Goal: Transaction & Acquisition: Purchase product/service

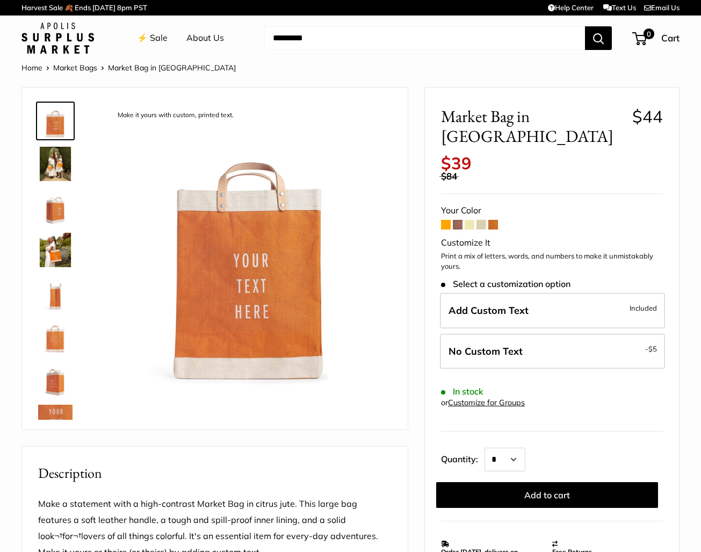
click at [461, 220] on span at bounding box center [458, 225] width 10 height 10
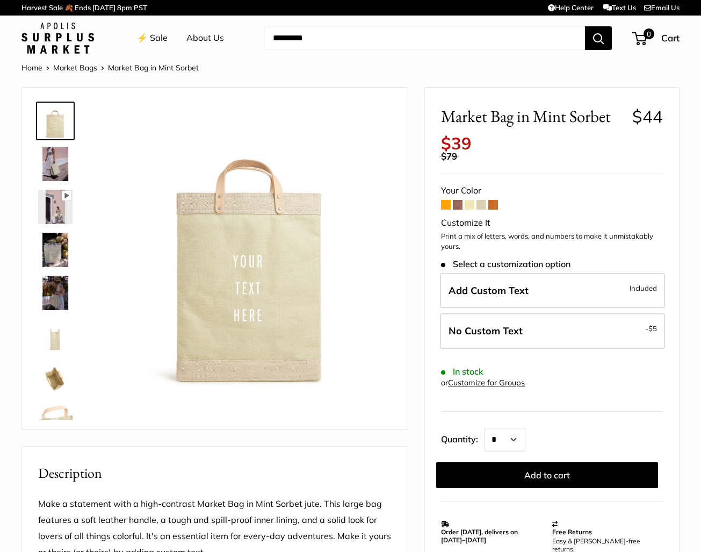
click at [494, 200] on span at bounding box center [493, 205] width 10 height 10
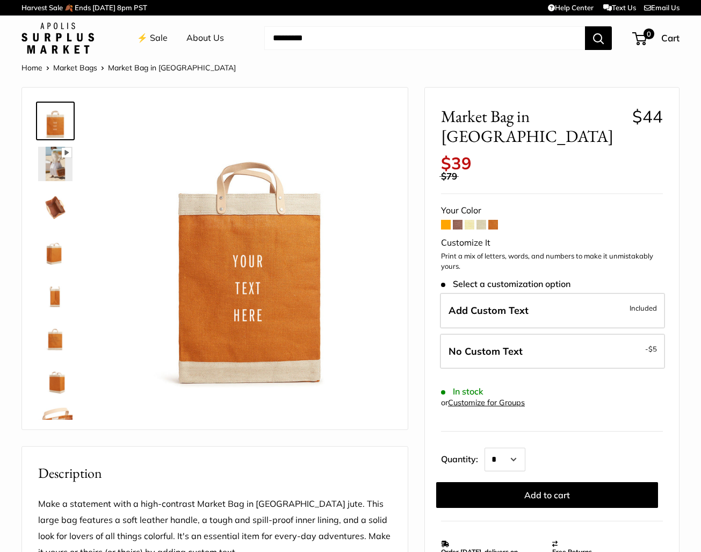
click at [445, 220] on span at bounding box center [446, 225] width 10 height 10
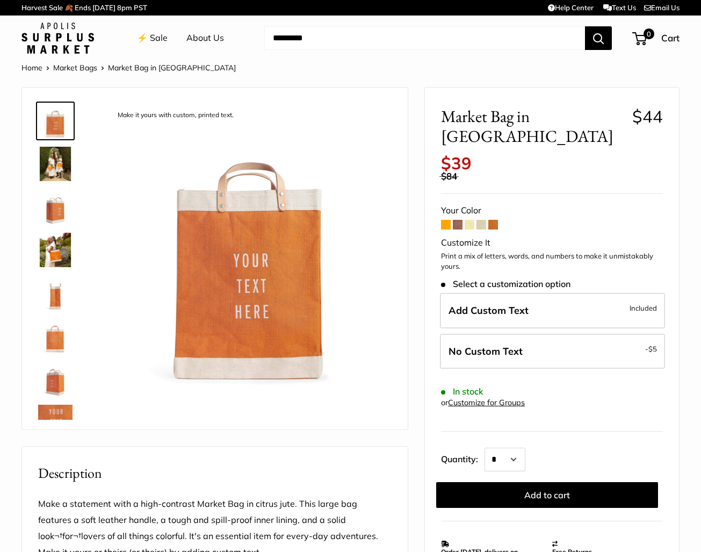
click at [495, 220] on span at bounding box center [493, 225] width 10 height 10
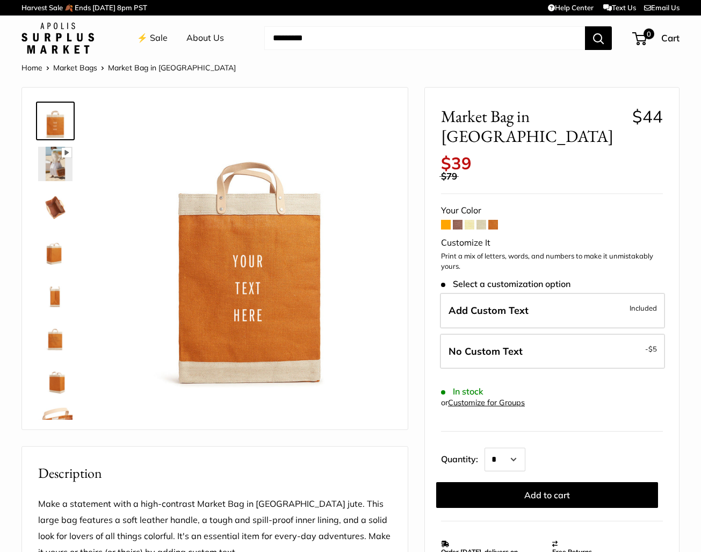
click at [443, 220] on span at bounding box center [446, 225] width 10 height 10
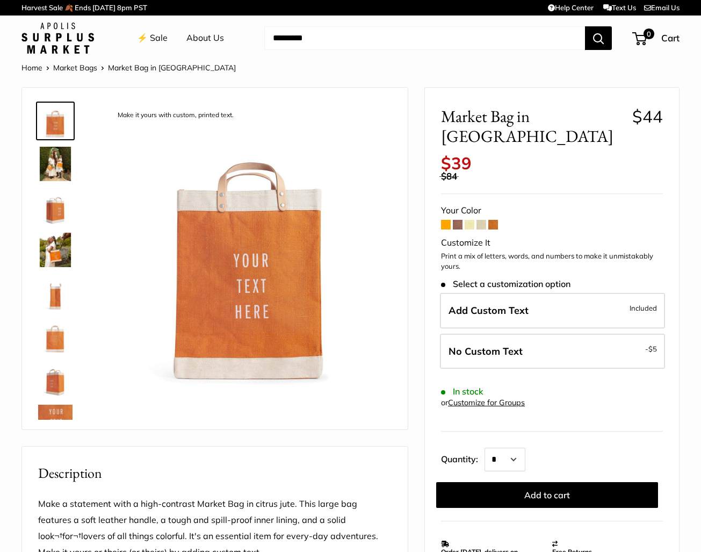
click at [55, 388] on img at bounding box center [55, 378] width 34 height 34
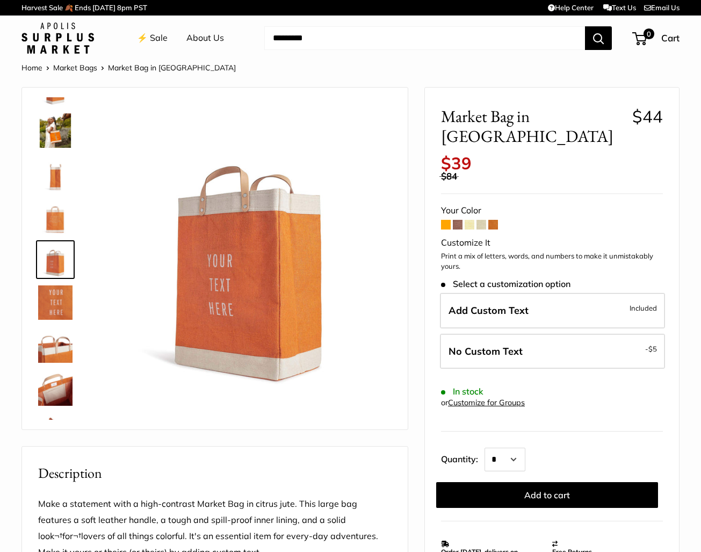
click at [63, 221] on img at bounding box center [55, 216] width 34 height 34
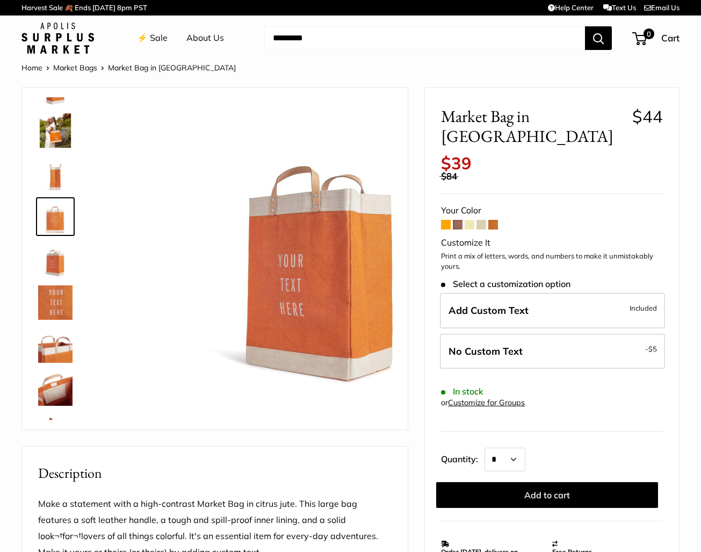
scroll to position [76, 0]
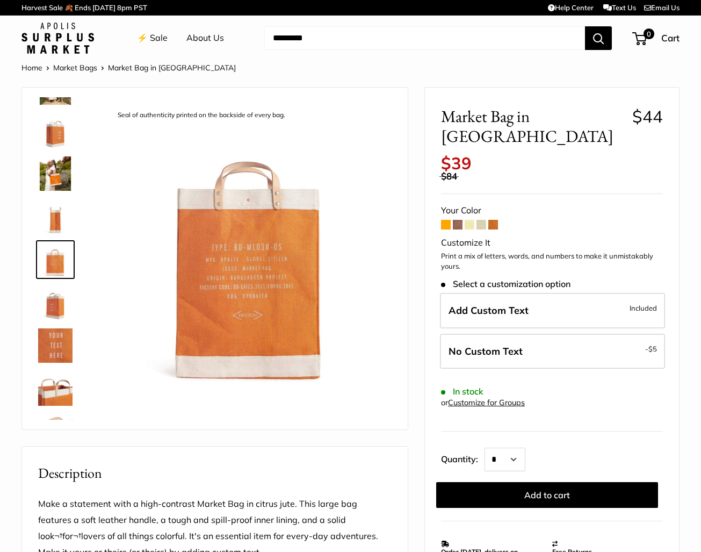
click at [494, 220] on span at bounding box center [493, 225] width 10 height 10
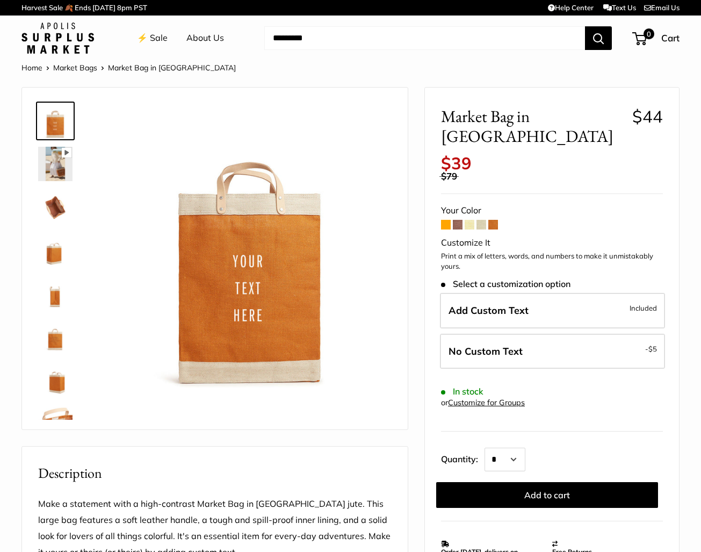
click at [48, 250] on img at bounding box center [55, 250] width 34 height 34
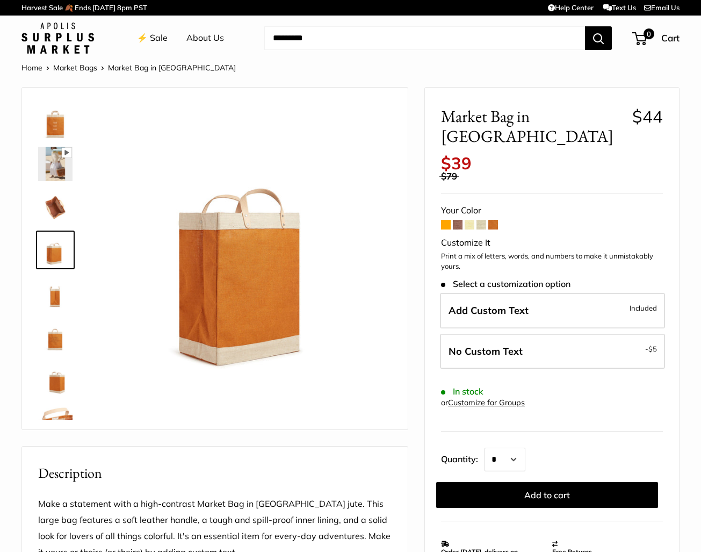
click at [88, 69] on link "Market Bags" at bounding box center [75, 68] width 44 height 10
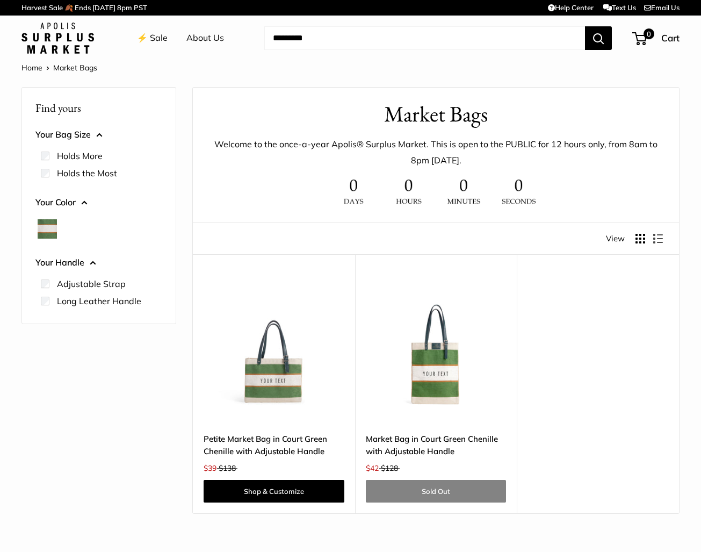
click at [82, 47] on img at bounding box center [57, 38] width 73 height 31
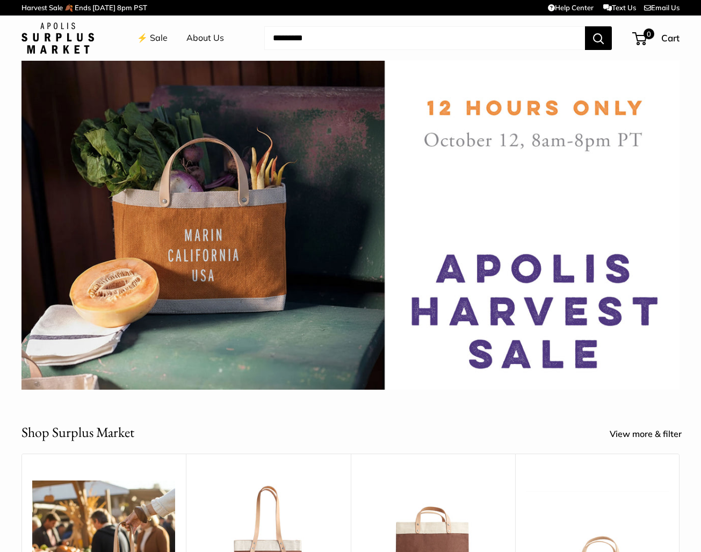
click at [295, 37] on input "Search..." at bounding box center [424, 38] width 321 height 24
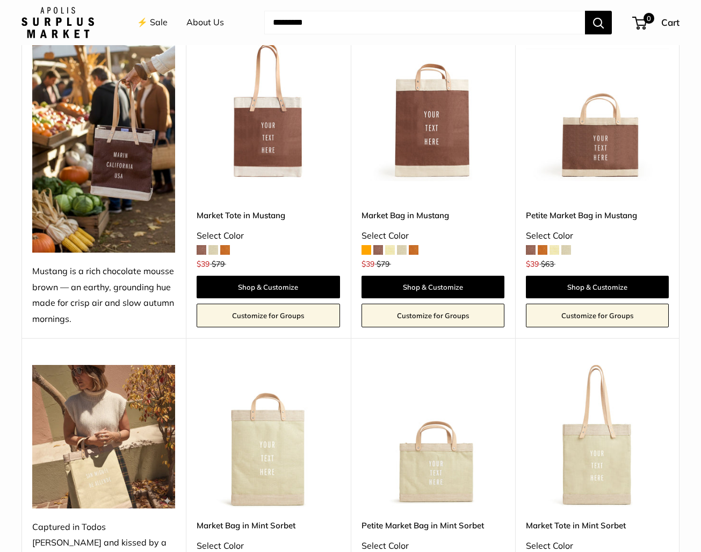
scroll to position [456, 0]
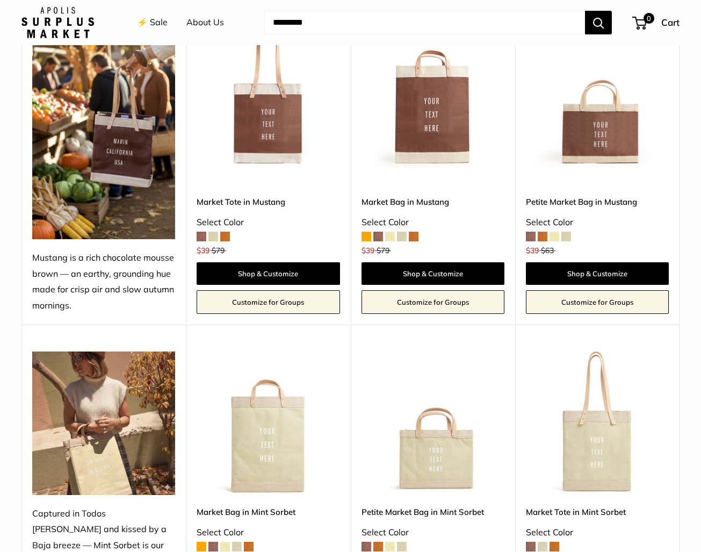
click at [0, 0] on img at bounding box center [0, 0] width 0 height 0
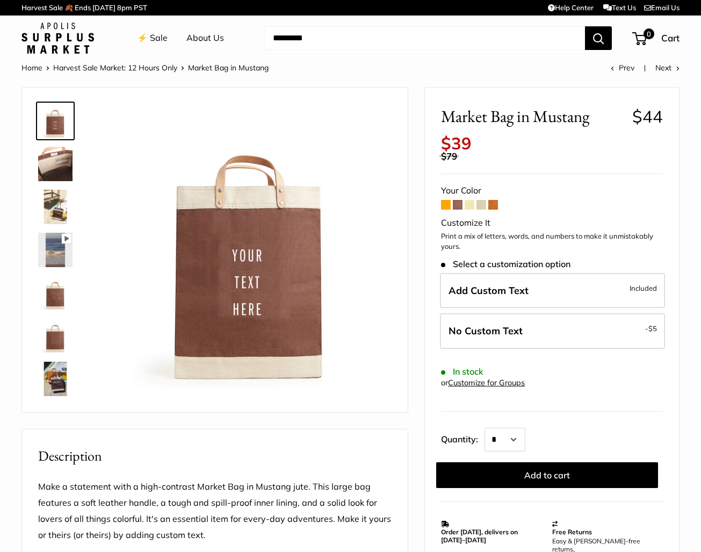
click at [33, 70] on link "Home" at bounding box center [31, 68] width 21 height 10
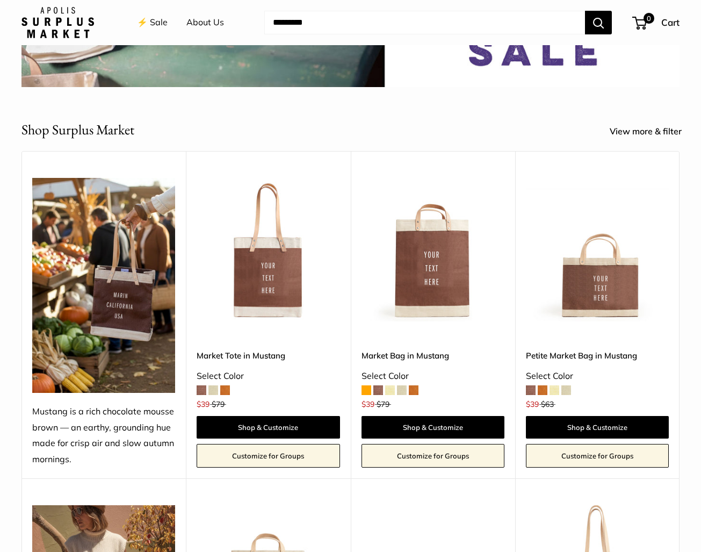
scroll to position [304, 0]
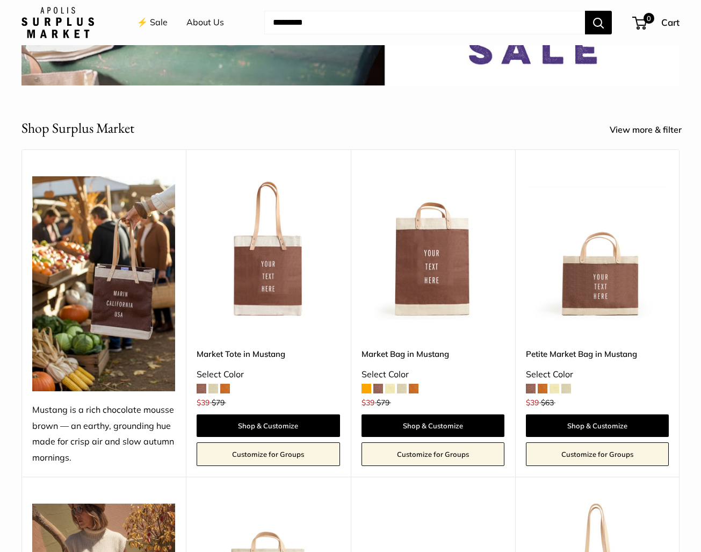
click at [651, 126] on link "View more & filter" at bounding box center [652, 130] width 84 height 16
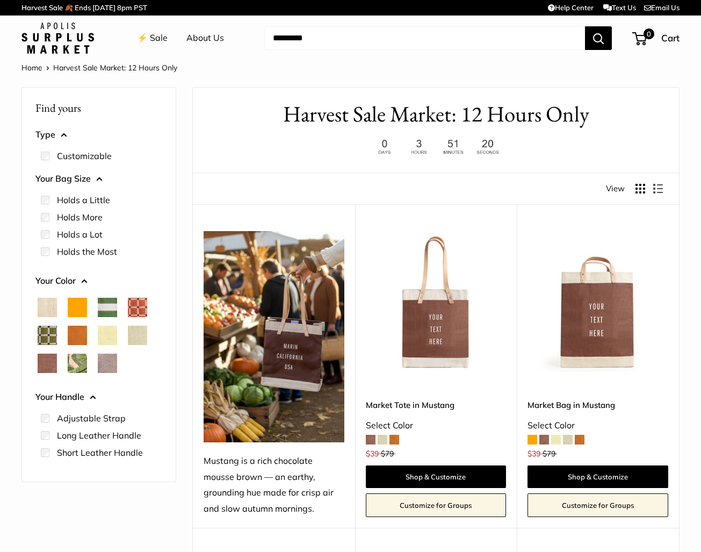
click at [94, 249] on label "Holds the Most" at bounding box center [87, 251] width 60 height 13
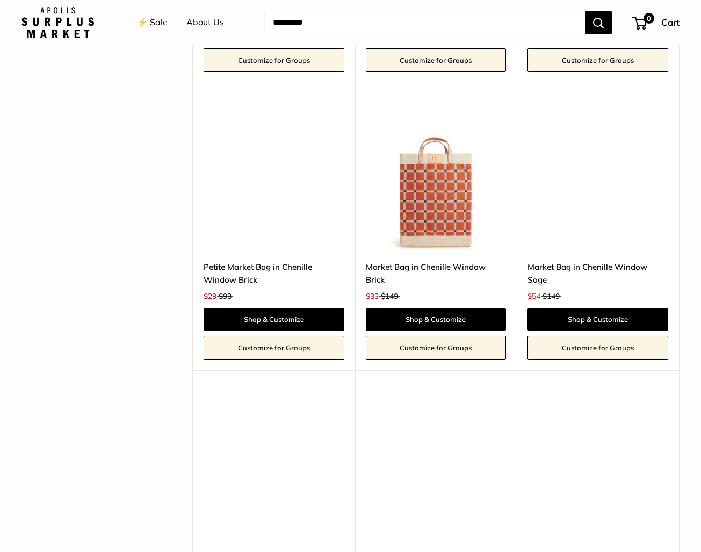
scroll to position [734, 0]
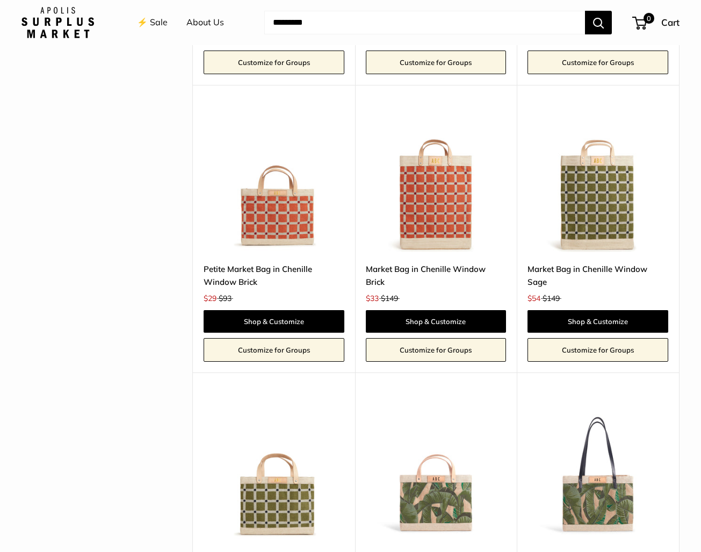
click at [0, 0] on img at bounding box center [0, 0] width 0 height 0
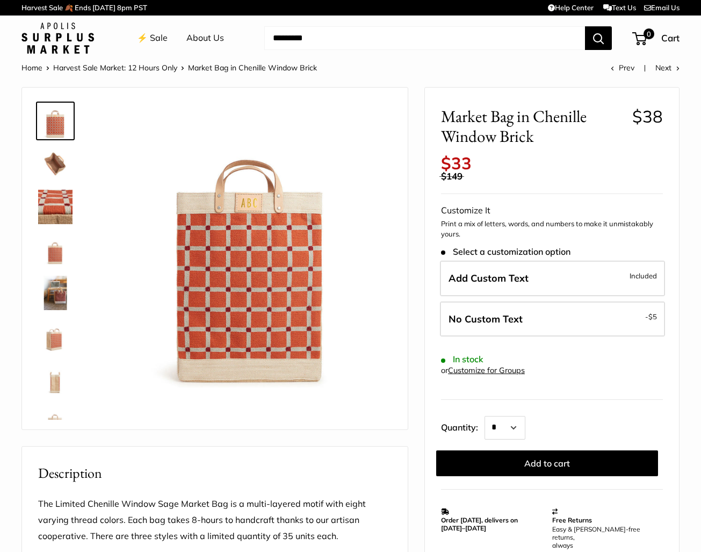
click at [62, 202] on img at bounding box center [55, 207] width 34 height 34
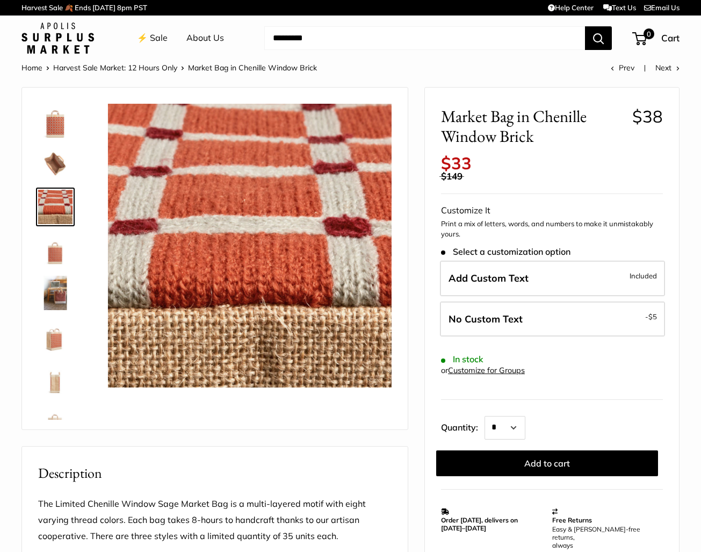
click at [59, 255] on img at bounding box center [55, 250] width 34 height 34
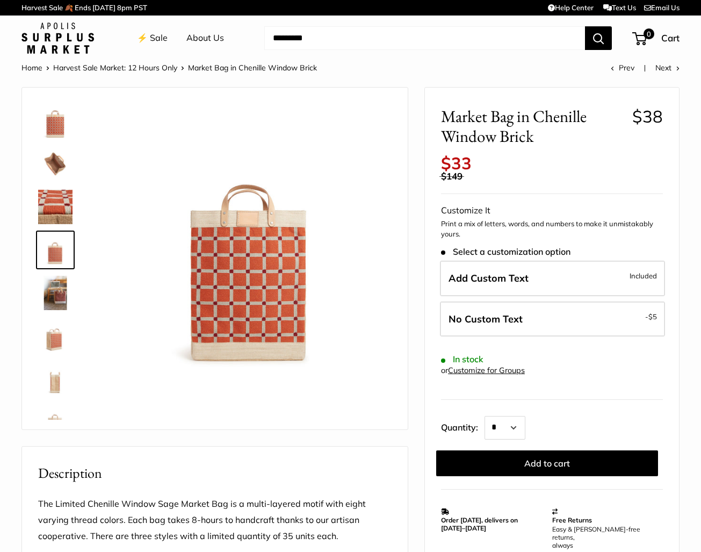
click at [57, 289] on img at bounding box center [55, 293] width 34 height 34
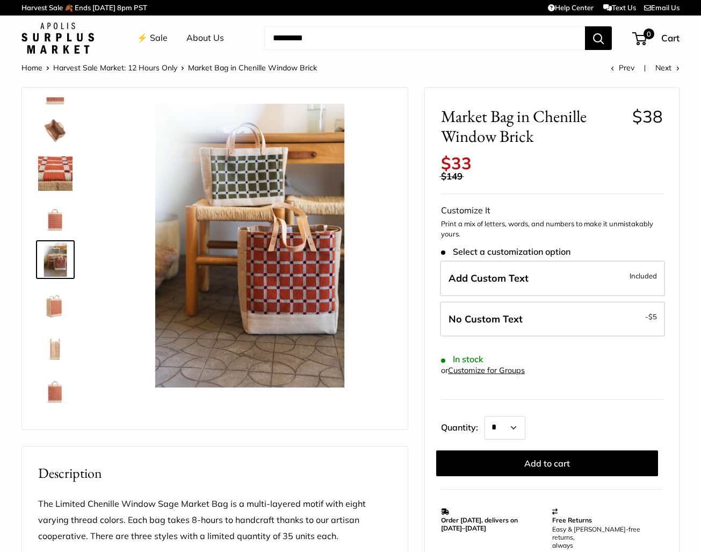
click at [56, 348] on img at bounding box center [55, 345] width 34 height 34
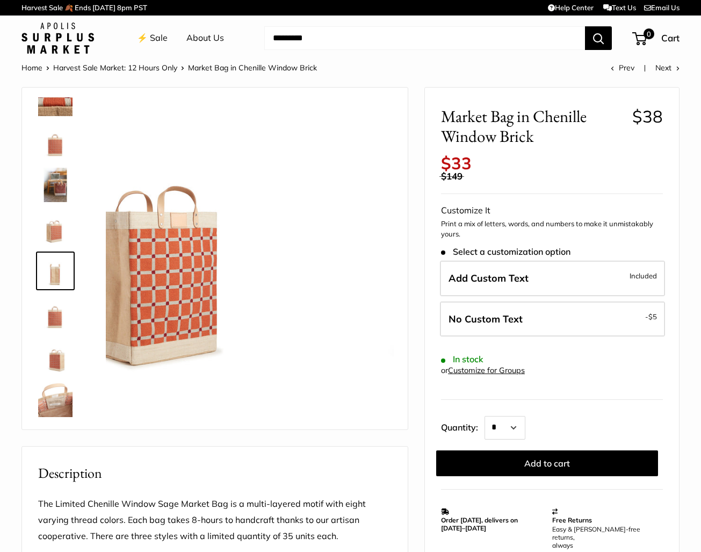
scroll to position [112, 0]
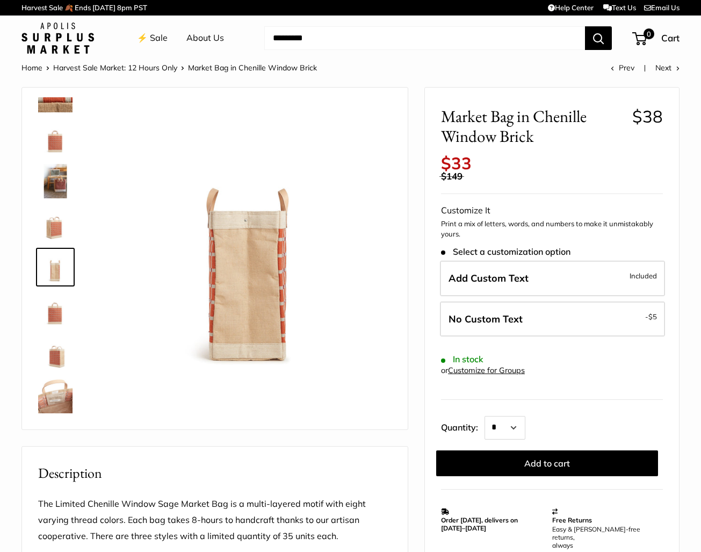
click at [59, 393] on img at bounding box center [55, 396] width 34 height 34
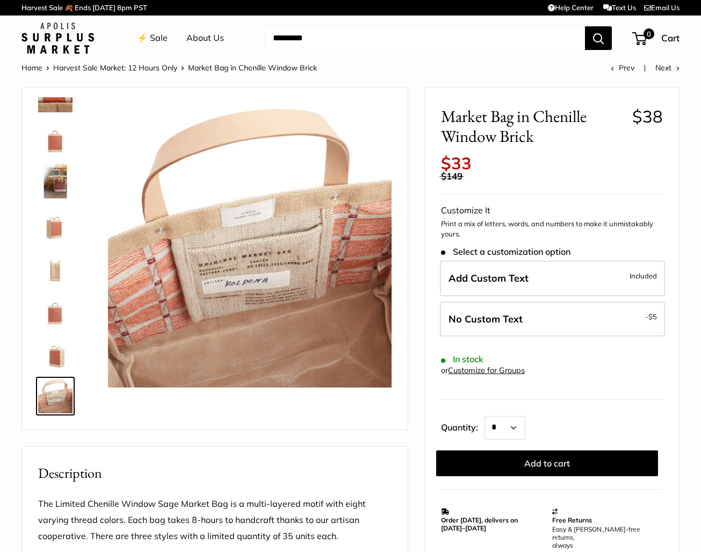
click at [53, 135] on img at bounding box center [55, 138] width 34 height 34
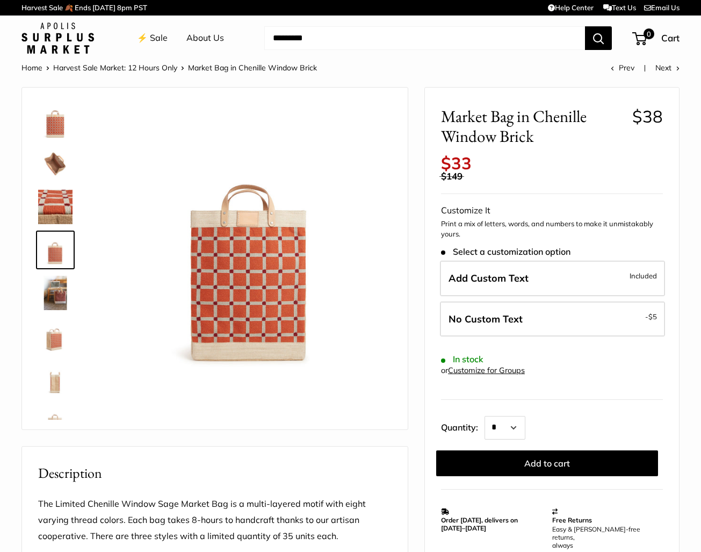
scroll to position [0, 0]
click at [57, 162] on img at bounding box center [55, 164] width 34 height 34
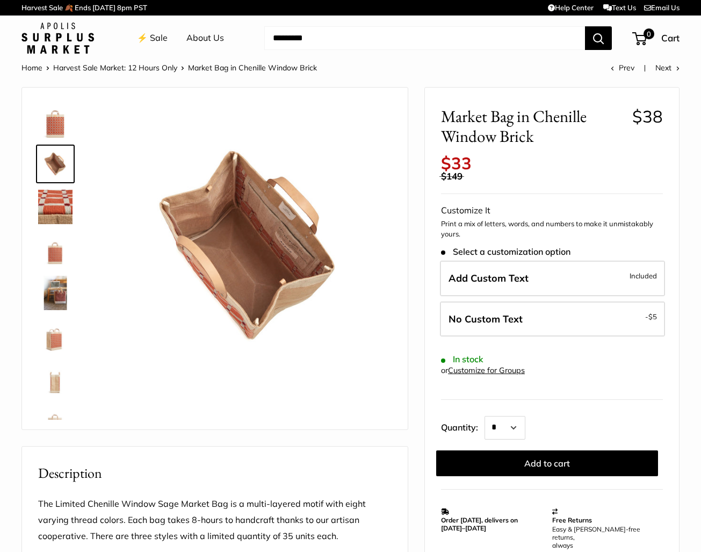
click at [59, 200] on img at bounding box center [55, 207] width 34 height 34
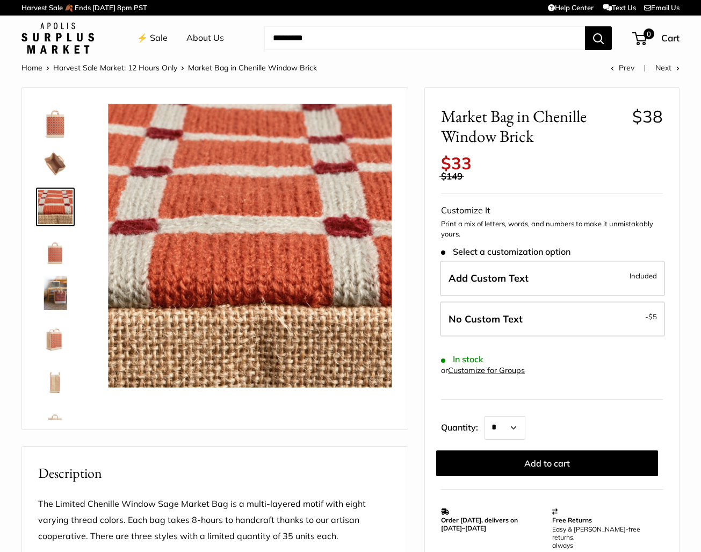
click at [59, 250] on img at bounding box center [55, 250] width 34 height 34
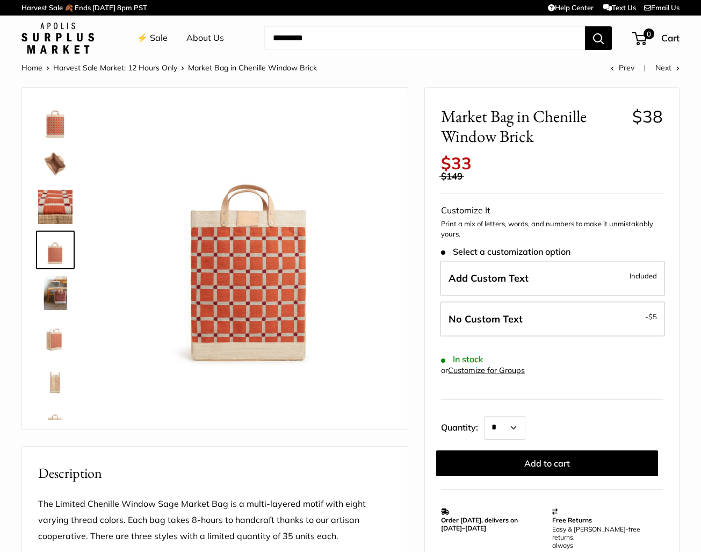
click at [57, 293] on img at bounding box center [55, 293] width 34 height 34
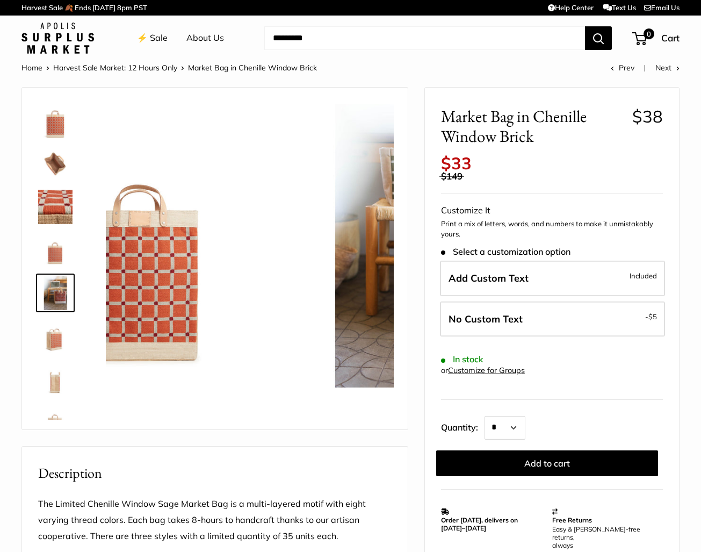
scroll to position [33, 0]
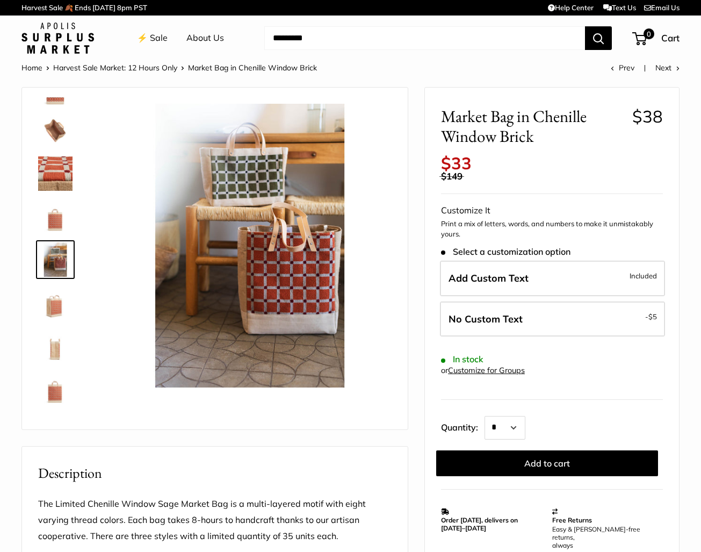
click at [56, 296] on img at bounding box center [55, 302] width 34 height 34
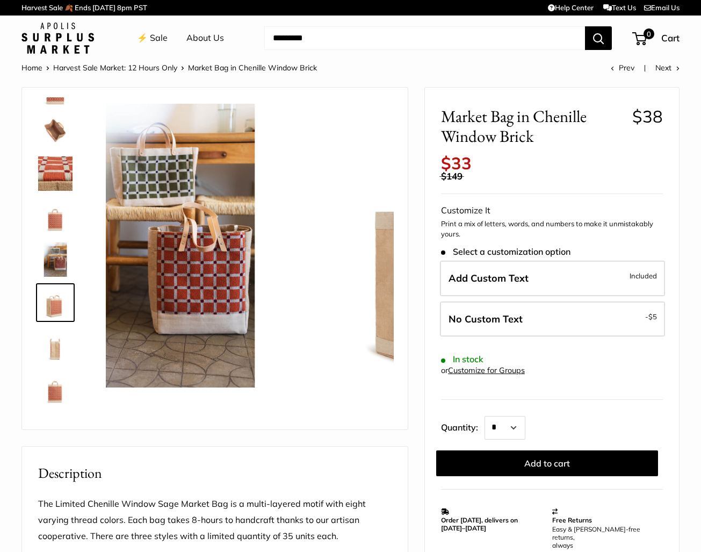
scroll to position [76, 0]
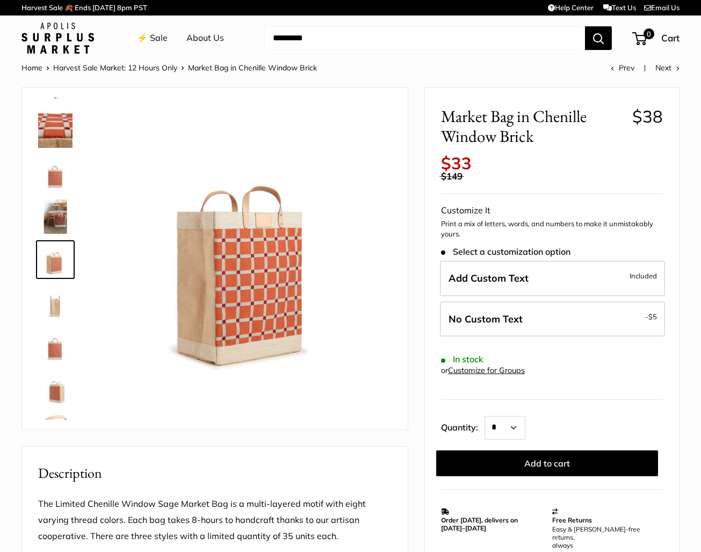
click at [56, 309] on img at bounding box center [55, 302] width 34 height 34
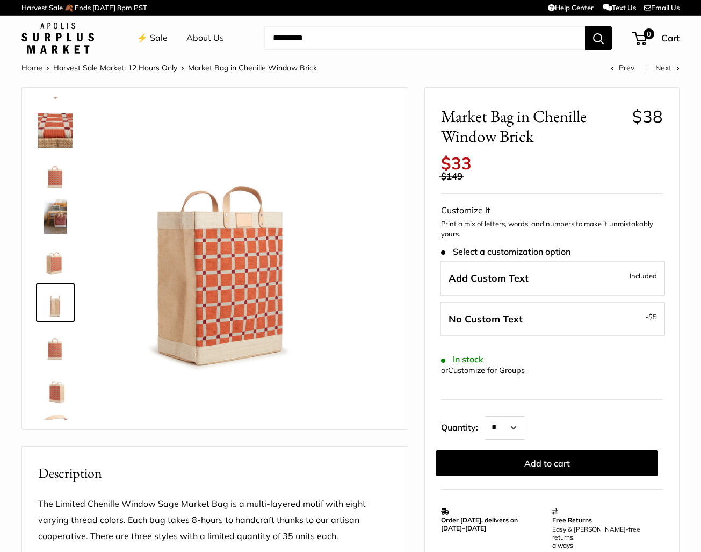
scroll to position [112, 0]
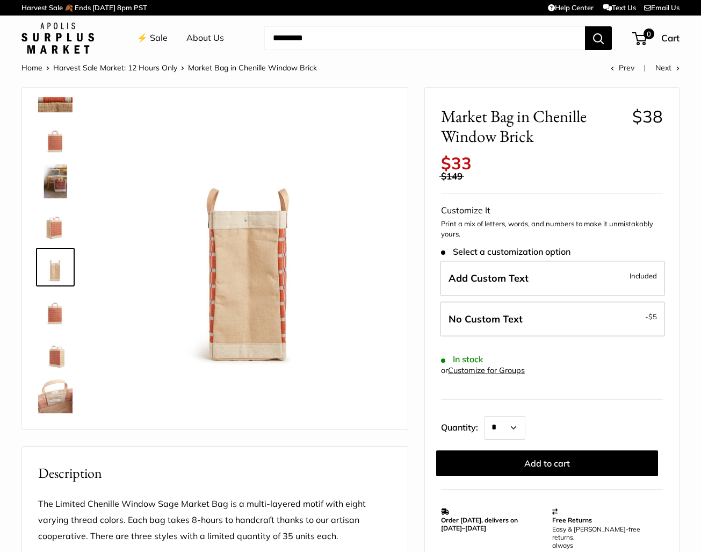
click at [53, 323] on img at bounding box center [55, 310] width 34 height 34
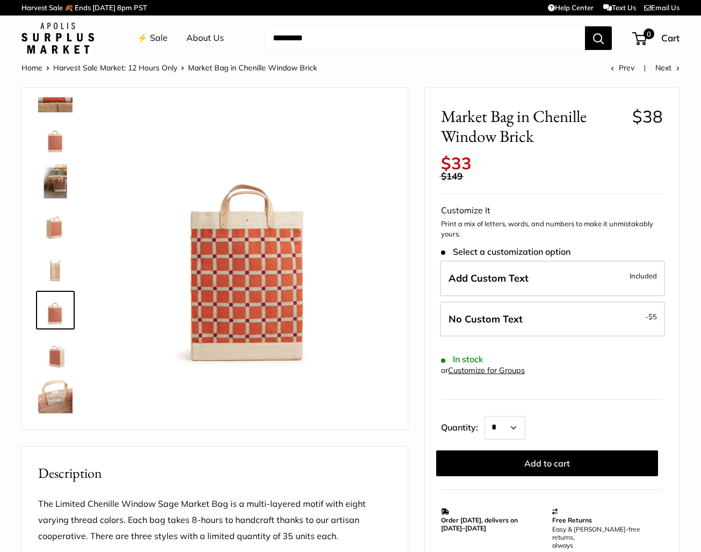
click at [52, 353] on img at bounding box center [55, 353] width 34 height 34
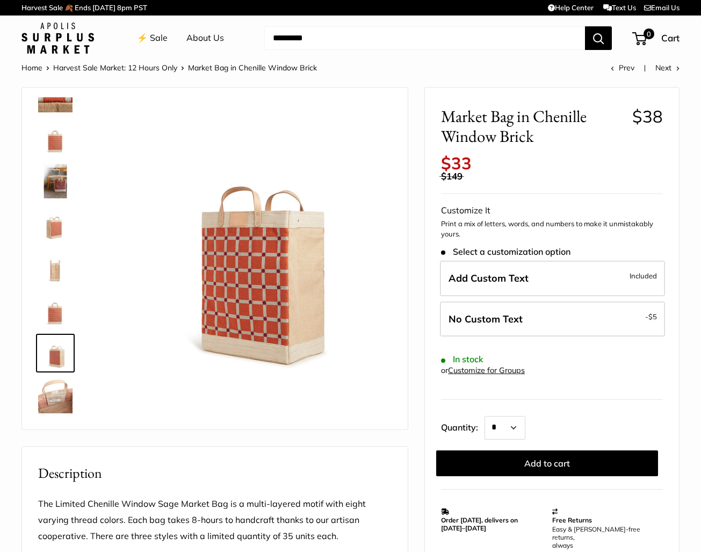
click at [49, 384] on img at bounding box center [55, 396] width 34 height 34
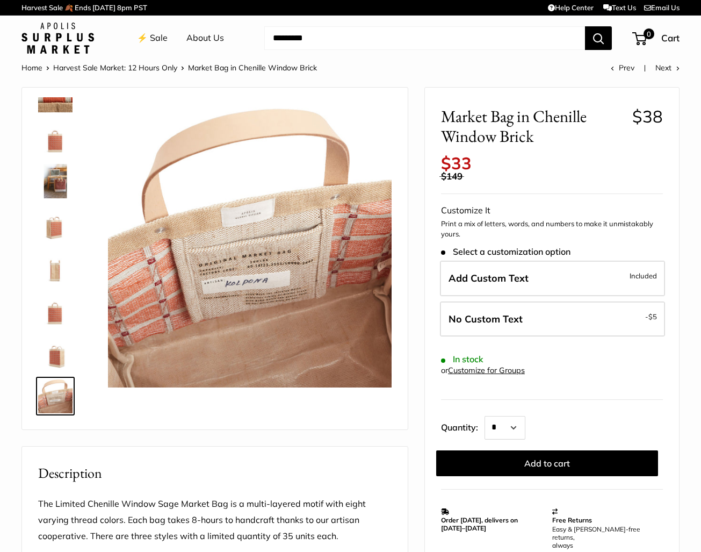
scroll to position [0, 0]
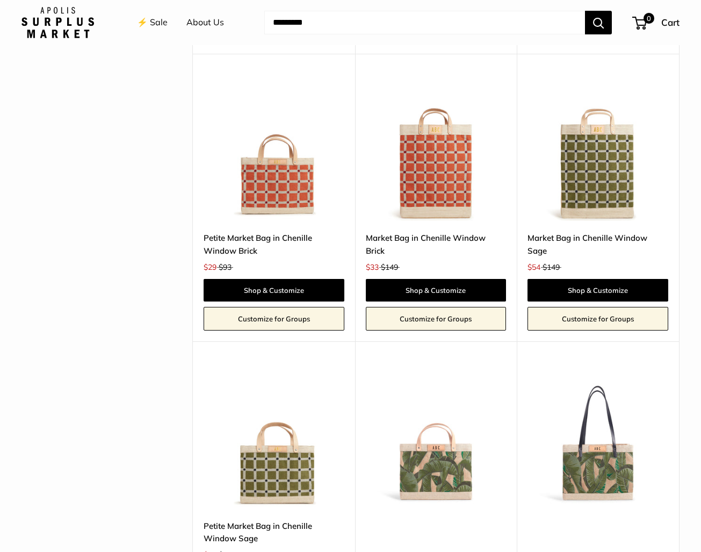
scroll to position [722, 0]
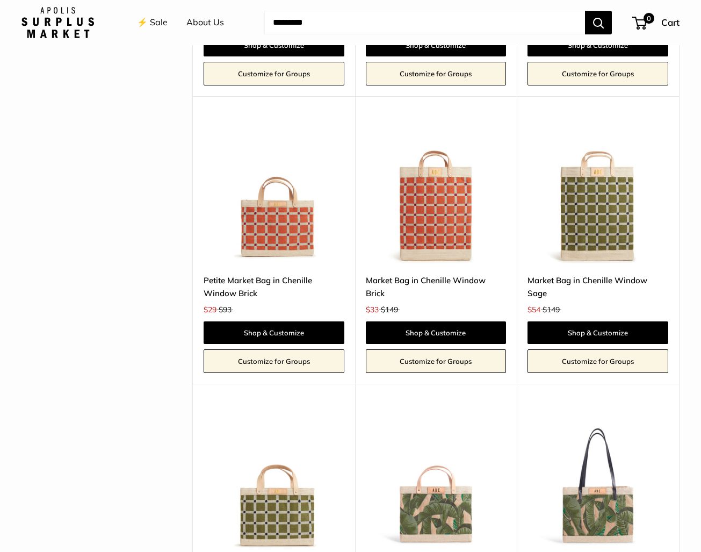
click at [0, 0] on img at bounding box center [0, 0] width 0 height 0
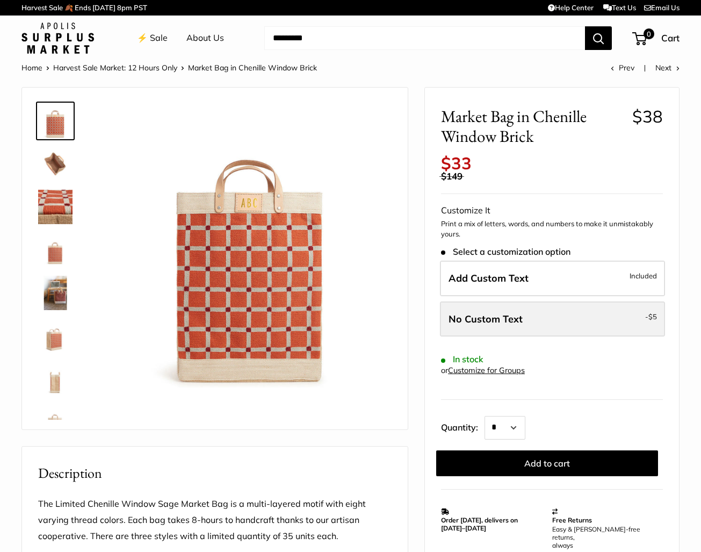
click at [538, 308] on label "No Custom Text - $5" at bounding box center [552, 318] width 225 height 35
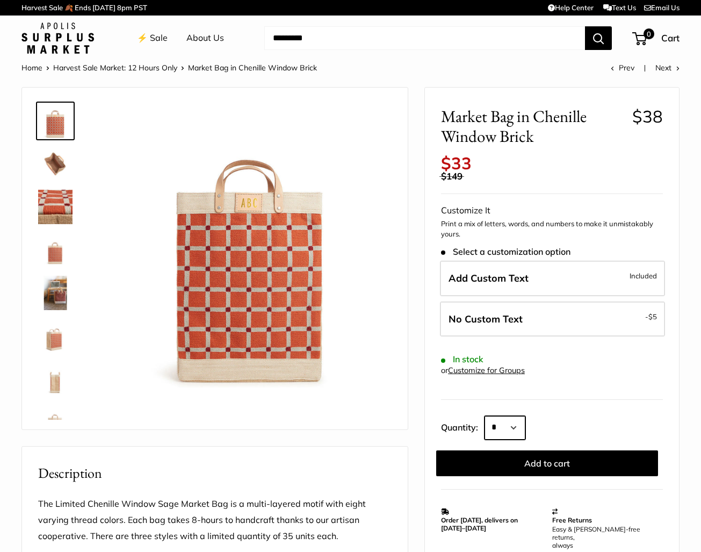
select select "*"
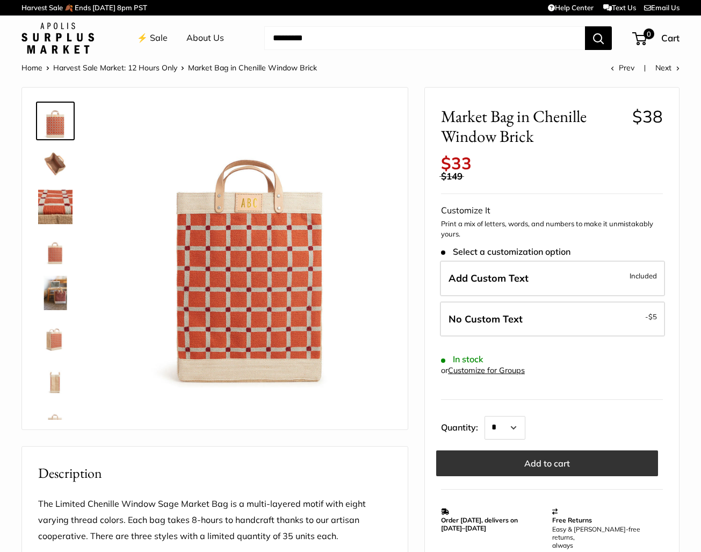
click at [527, 454] on button "Add to cart" at bounding box center [547, 463] width 222 height 26
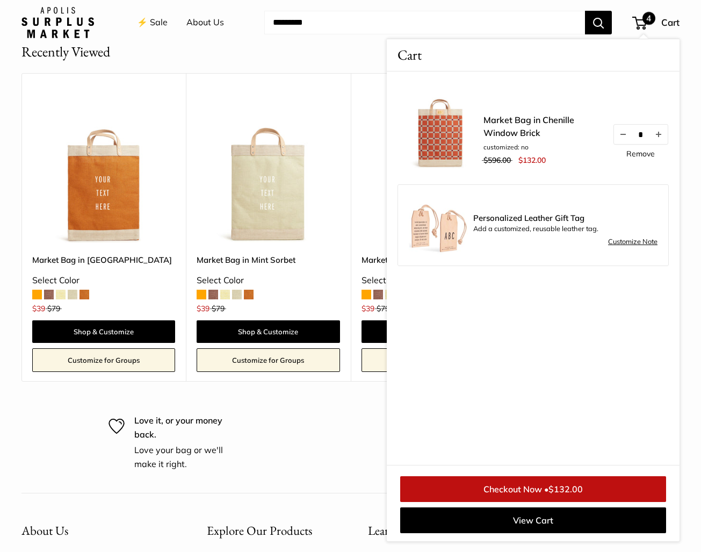
scroll to position [1323, 0]
click at [622, 132] on button "Decrease quantity by 1" at bounding box center [623, 134] width 18 height 19
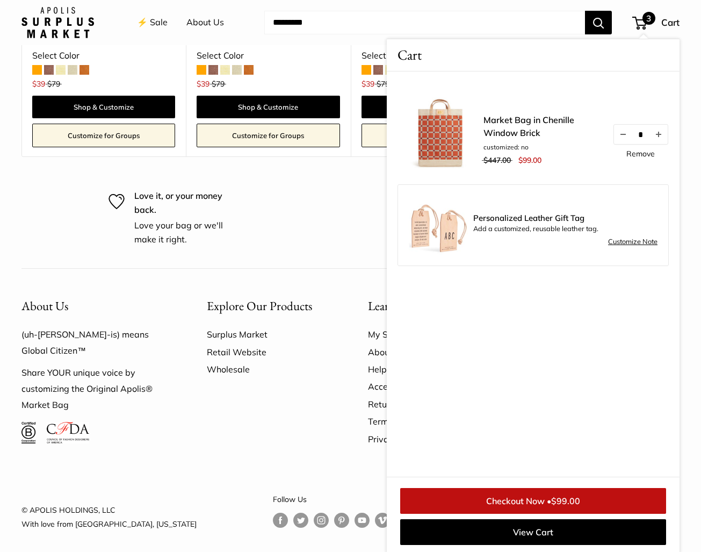
scroll to position [1546, 0]
click at [520, 496] on link "Checkout Now • $99.00" at bounding box center [533, 501] width 266 height 26
click at [520, 125] on link "Market Bag in Chenille Window Brick" at bounding box center [542, 126] width 118 height 26
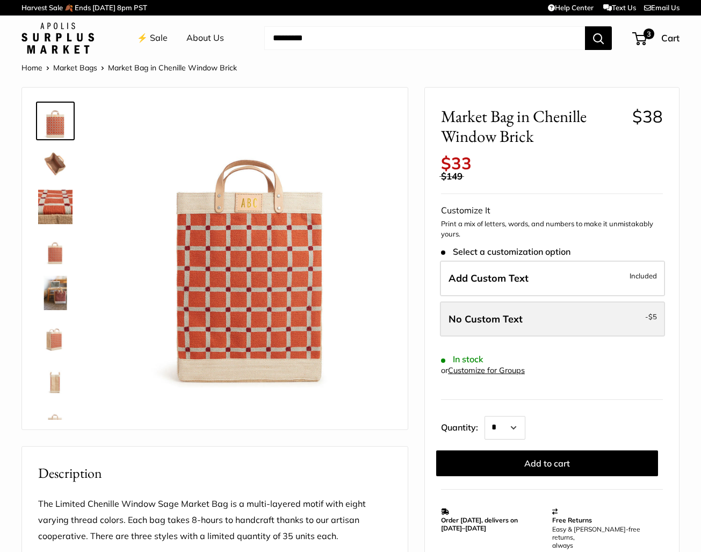
click at [542, 306] on label "No Custom Text - $5" at bounding box center [552, 318] width 225 height 35
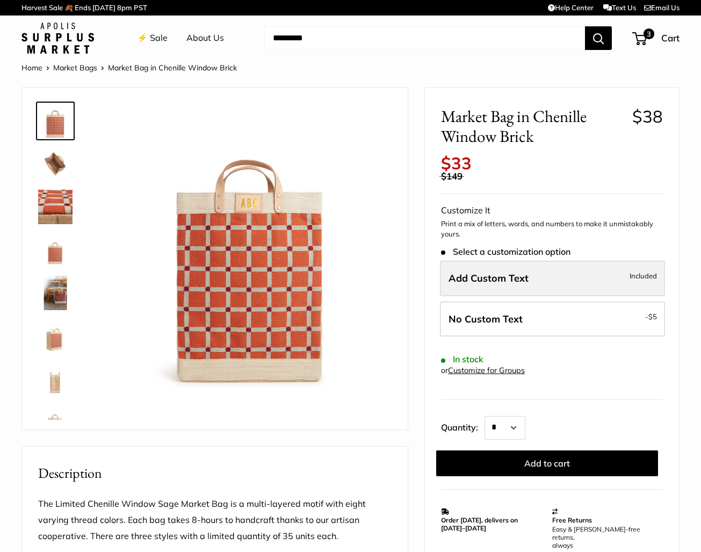
click at [541, 264] on label "Add Custom Text Included" at bounding box center [552, 277] width 225 height 35
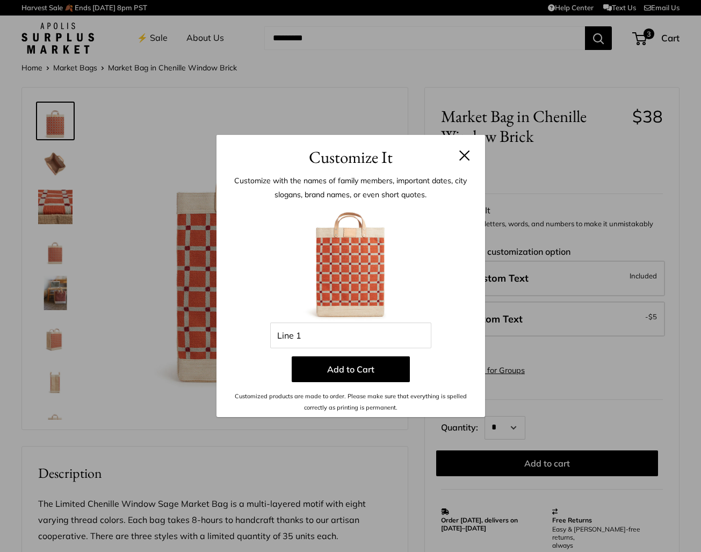
click at [462, 154] on button at bounding box center [464, 155] width 11 height 11
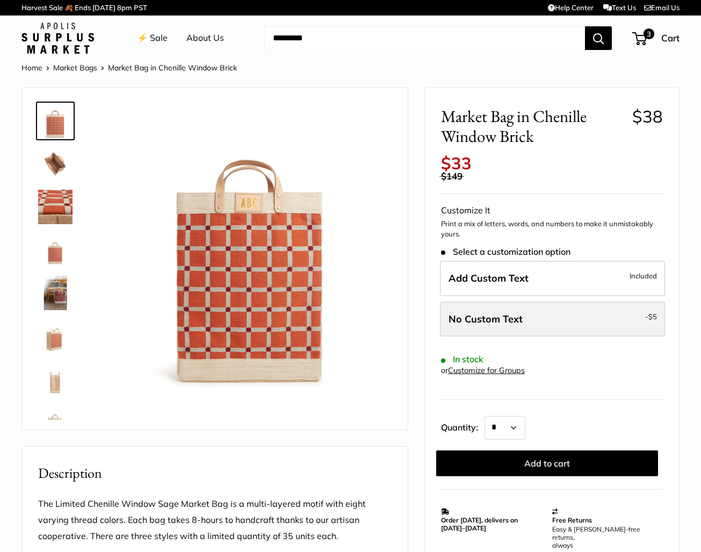
click at [472, 313] on span "No Custom Text" at bounding box center [485, 319] width 74 height 12
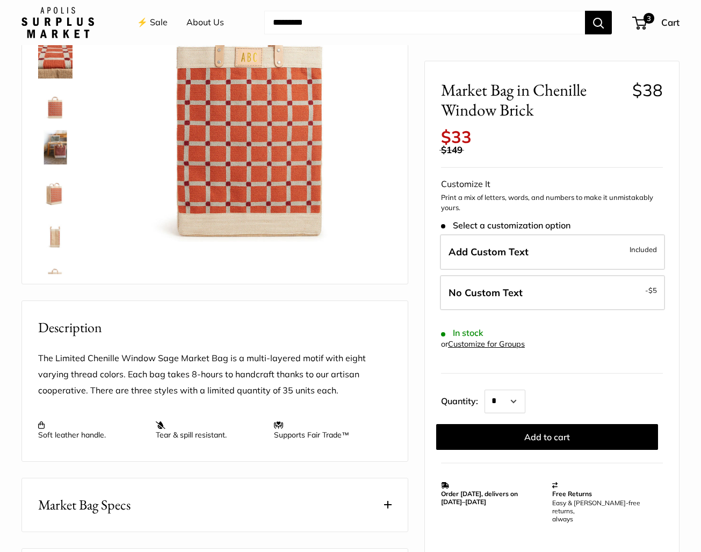
scroll to position [147, 0]
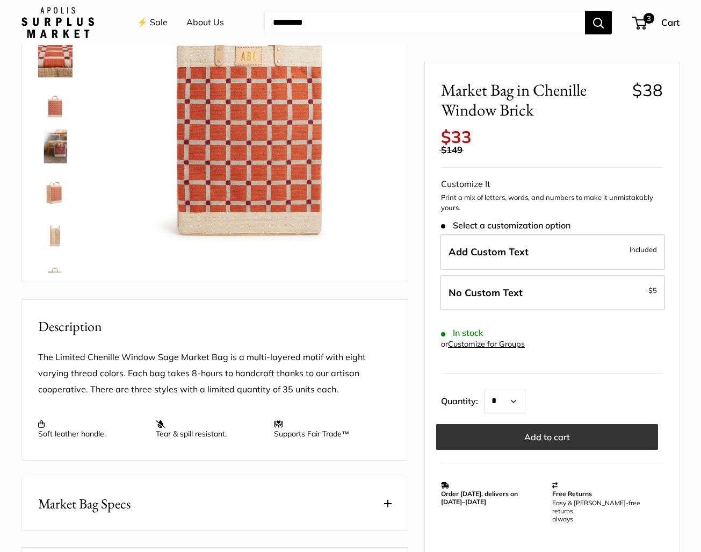
click at [539, 423] on button "Add to cart" at bounding box center [547, 436] width 222 height 26
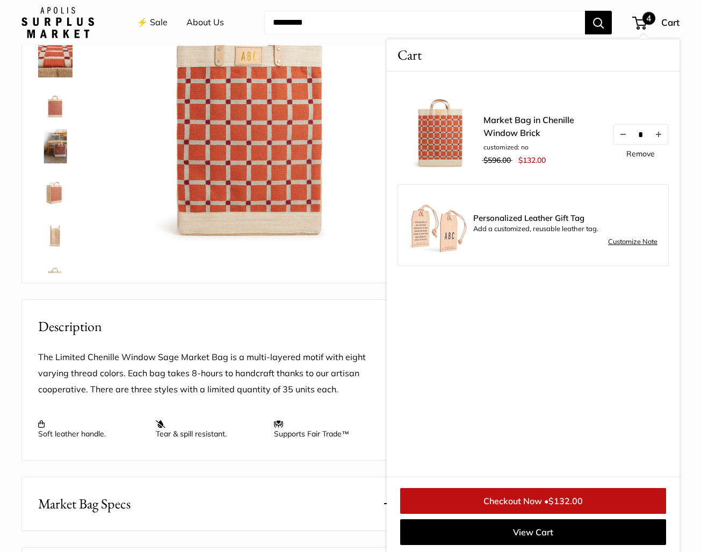
click at [55, 197] on img at bounding box center [55, 189] width 34 height 34
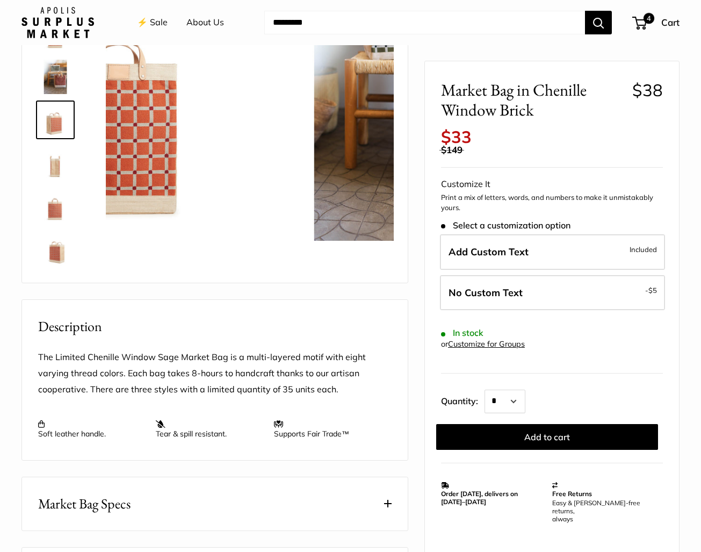
scroll to position [76, 0]
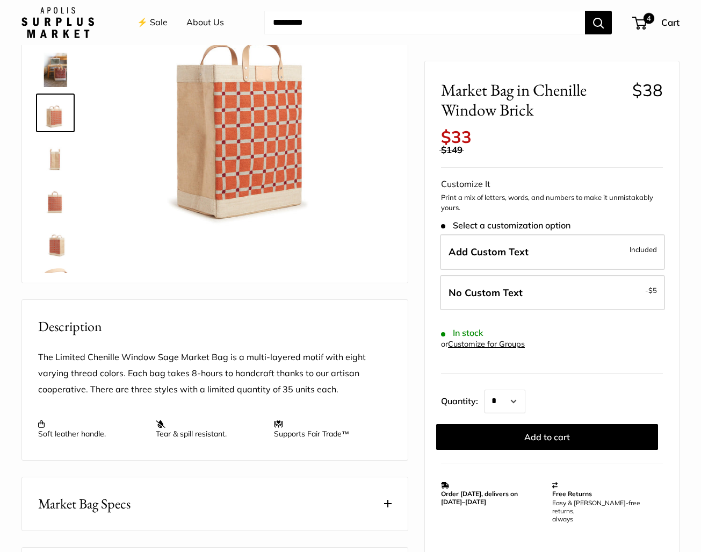
click at [56, 205] on img at bounding box center [55, 199] width 34 height 34
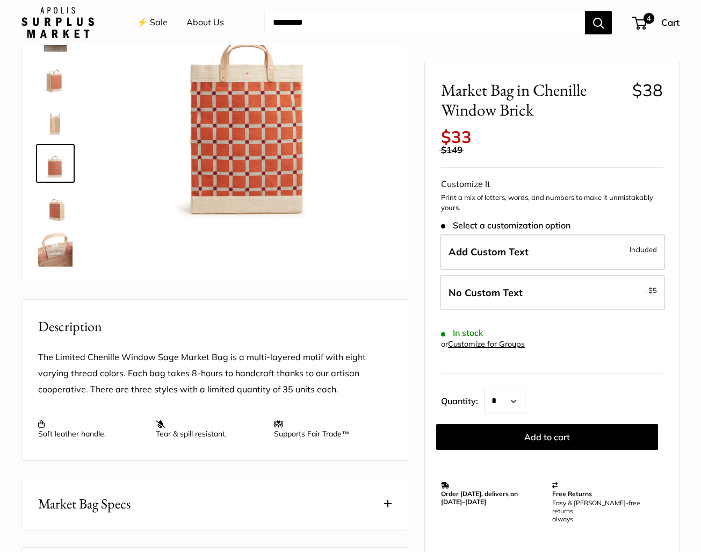
click at [55, 211] on img at bounding box center [55, 206] width 34 height 34
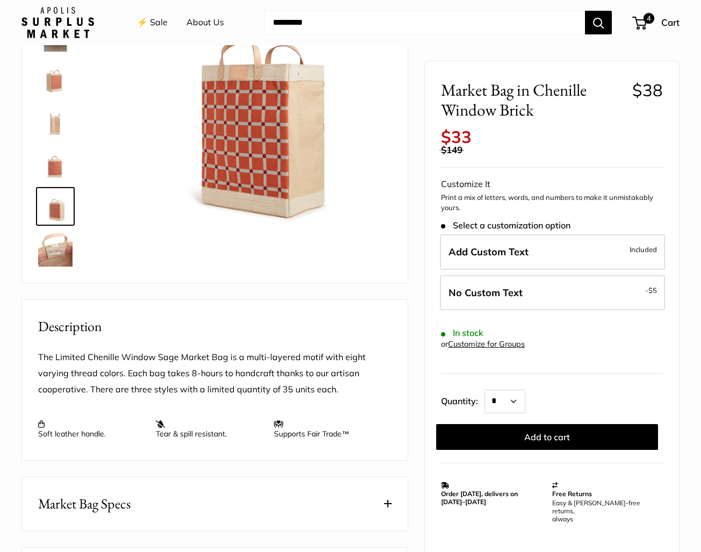
click at [61, 244] on img at bounding box center [55, 249] width 34 height 34
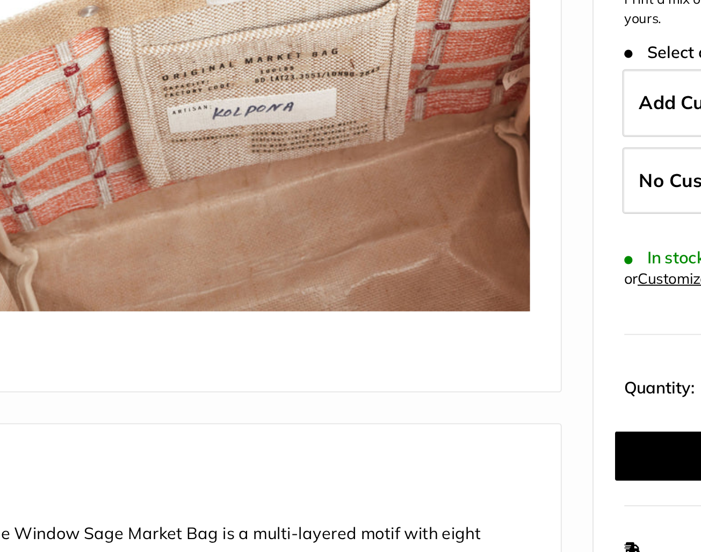
scroll to position [139, 0]
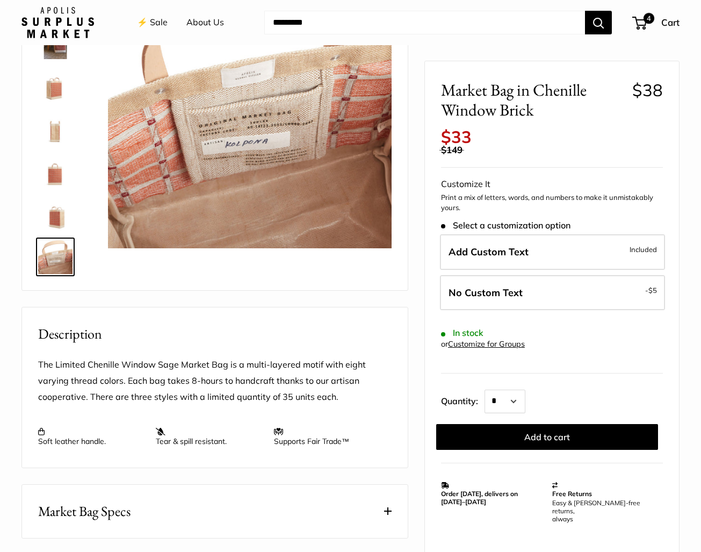
click at [50, 90] on img at bounding box center [55, 85] width 34 height 34
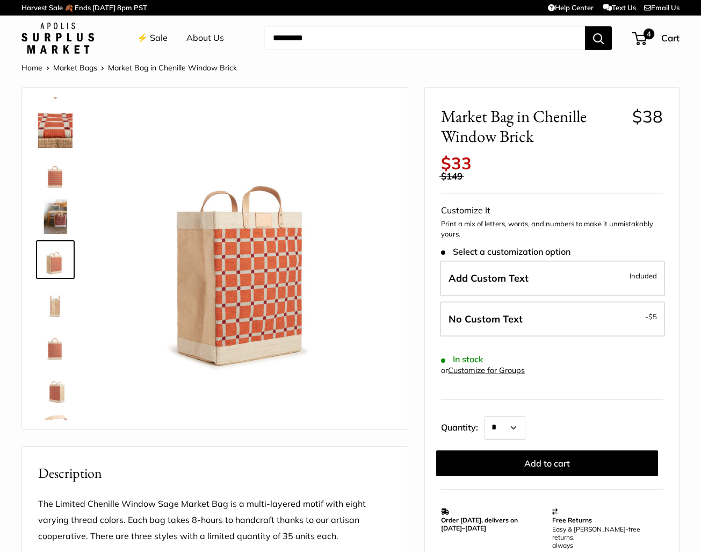
scroll to position [0, 0]
click at [57, 209] on img at bounding box center [55, 216] width 34 height 34
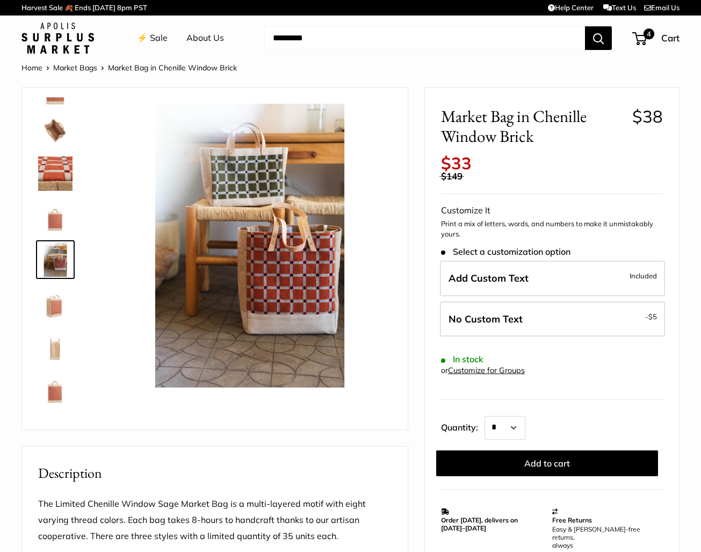
click at [59, 118] on img at bounding box center [55, 130] width 34 height 34
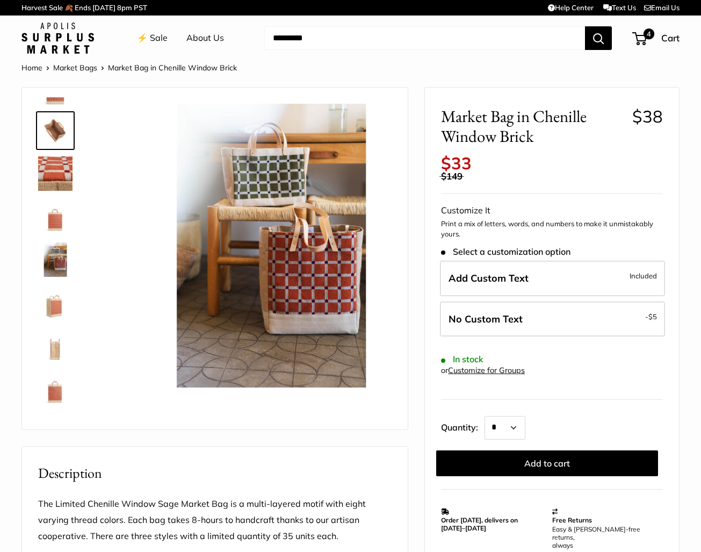
scroll to position [0, 0]
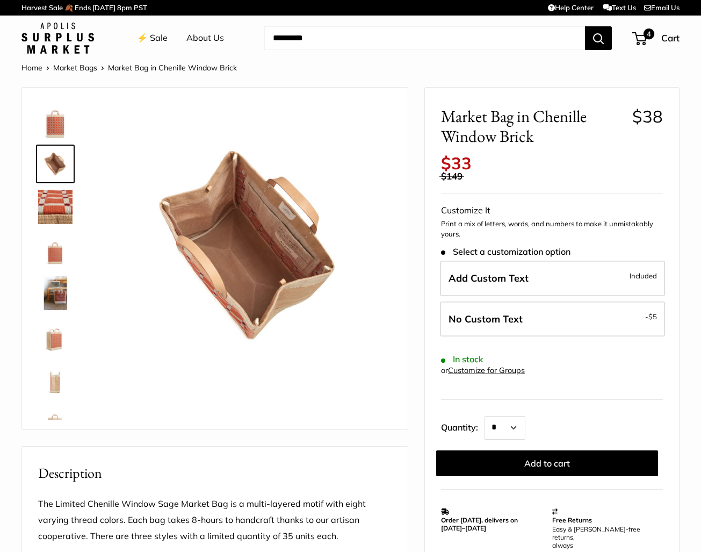
click at [55, 117] on img at bounding box center [55, 121] width 34 height 34
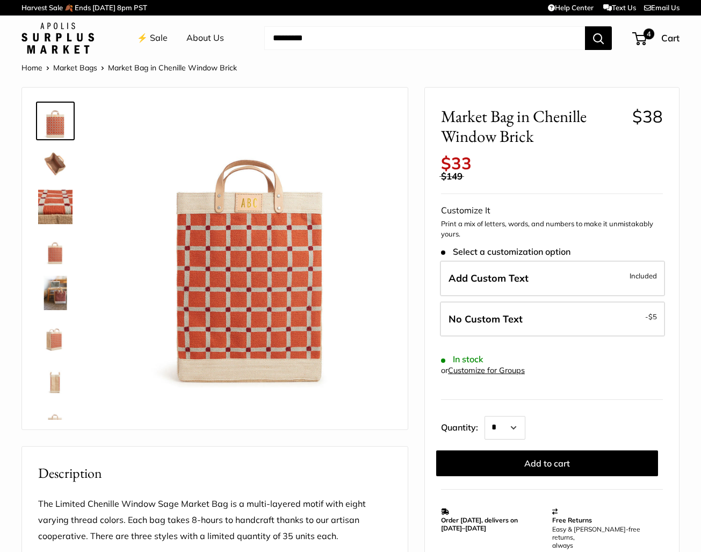
click at [53, 210] on img at bounding box center [55, 207] width 34 height 34
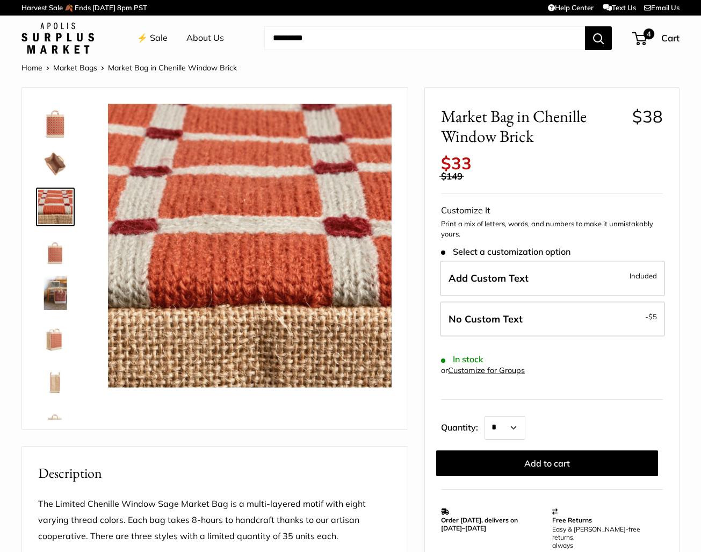
click at [52, 250] on img at bounding box center [55, 250] width 34 height 34
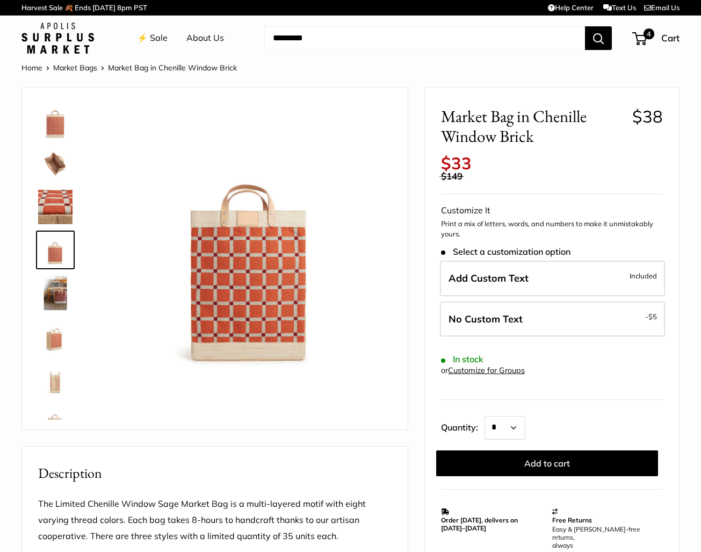
click at [54, 294] on img at bounding box center [55, 293] width 34 height 34
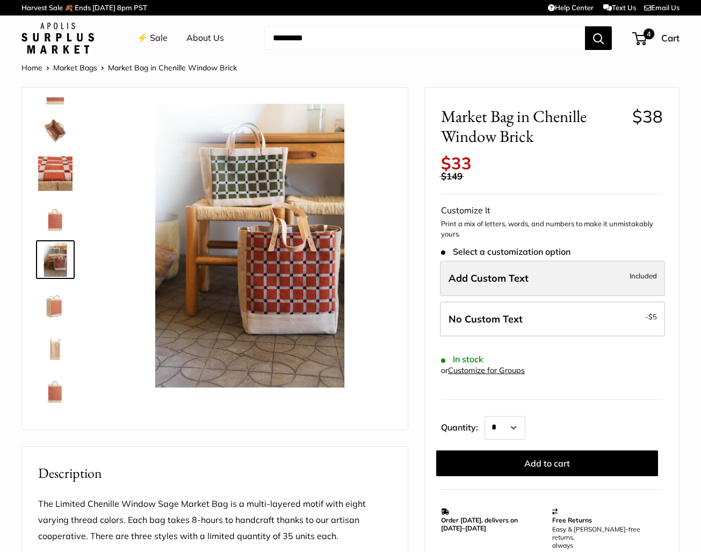
click at [591, 262] on label "Add Custom Text Included" at bounding box center [552, 277] width 225 height 35
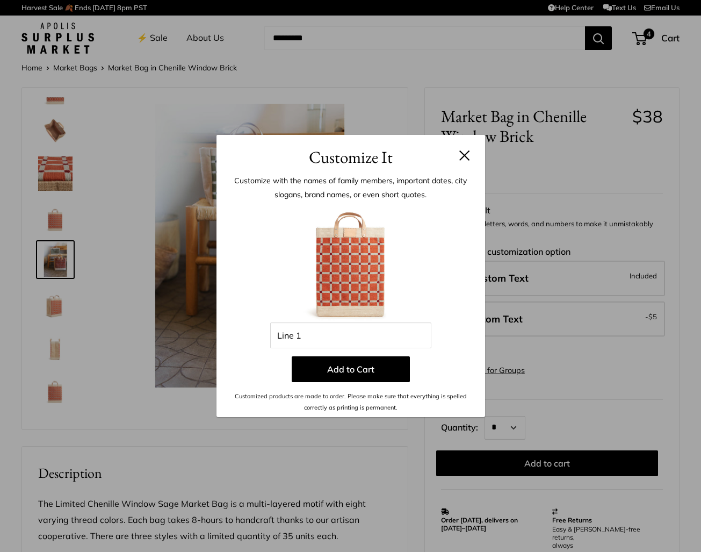
click at [466, 154] on button at bounding box center [464, 155] width 11 height 11
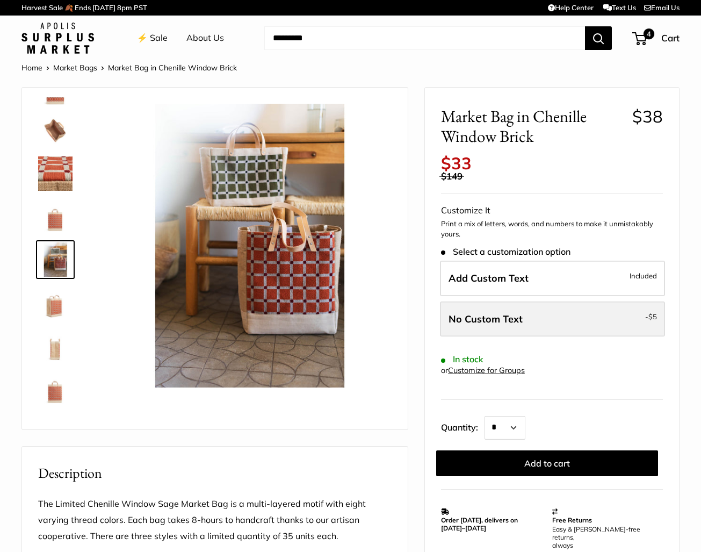
click at [519, 313] on span "No Custom Text" at bounding box center [485, 319] width 74 height 12
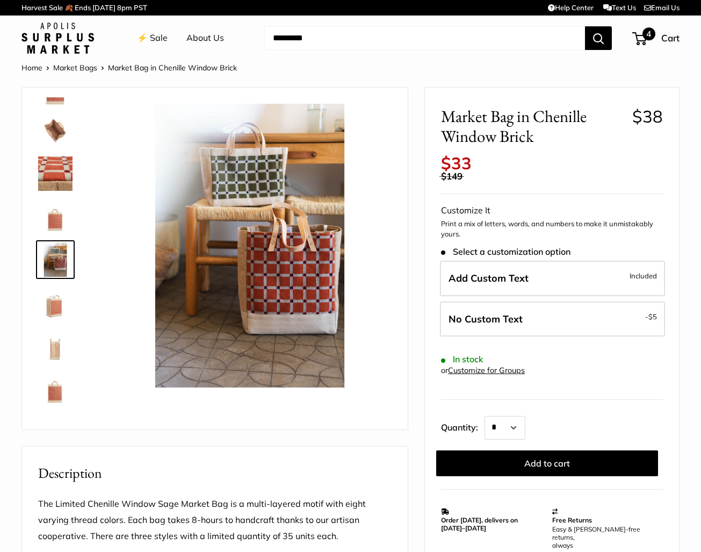
click at [640, 41] on span "4" at bounding box center [639, 38] width 15 height 13
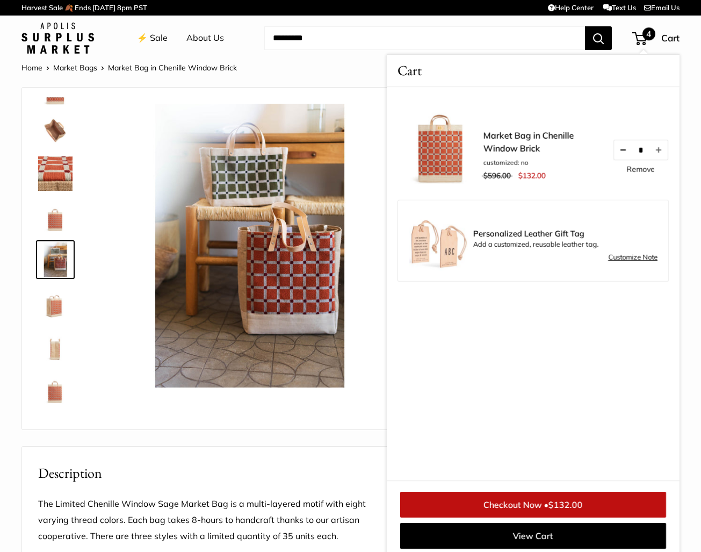
click at [621, 150] on button "Decrease quantity by 1" at bounding box center [623, 149] width 18 height 19
click at [571, 502] on span "$66.00" at bounding box center [565, 504] width 29 height 11
click at [57, 308] on img at bounding box center [55, 302] width 34 height 34
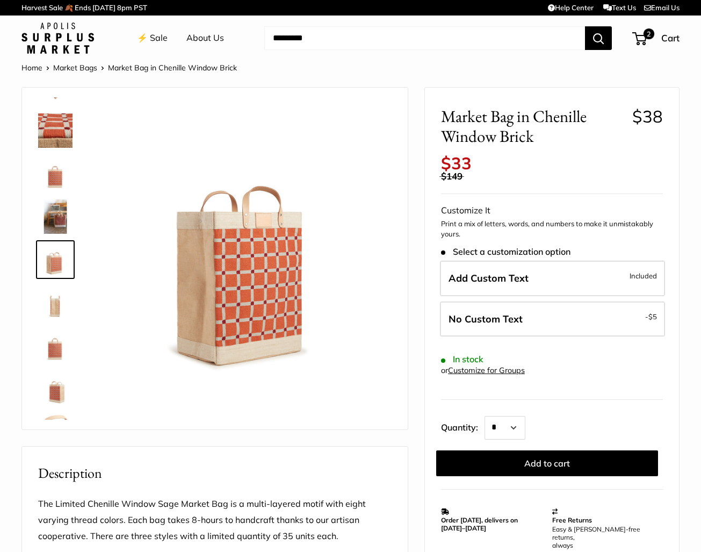
click at [51, 344] on img at bounding box center [55, 345] width 34 height 34
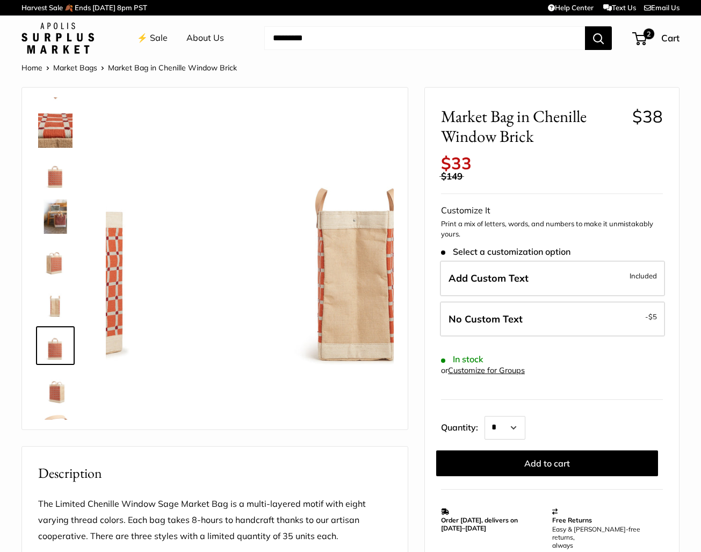
scroll to position [112, 0]
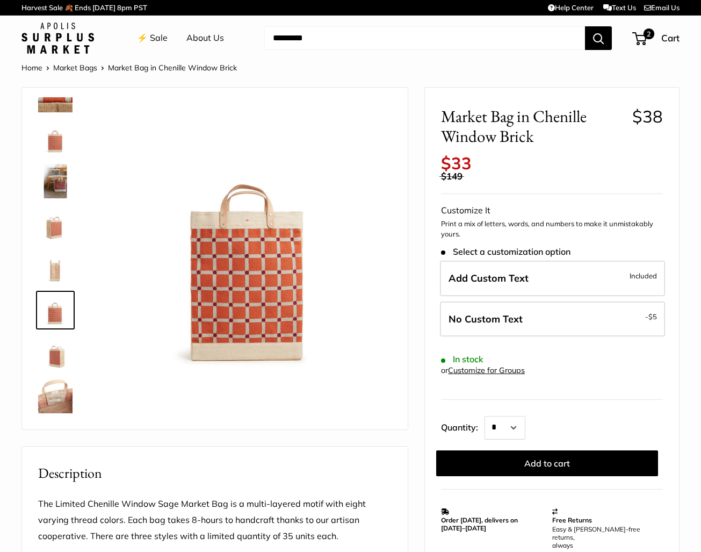
click at [54, 356] on img at bounding box center [55, 353] width 34 height 34
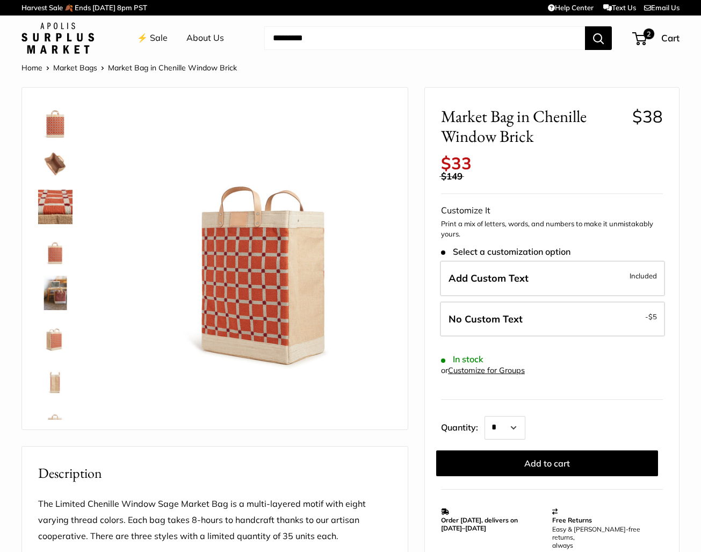
scroll to position [0, 0]
click at [56, 186] on div at bounding box center [60, 258] width 52 height 322
click at [56, 194] on img at bounding box center [55, 207] width 34 height 34
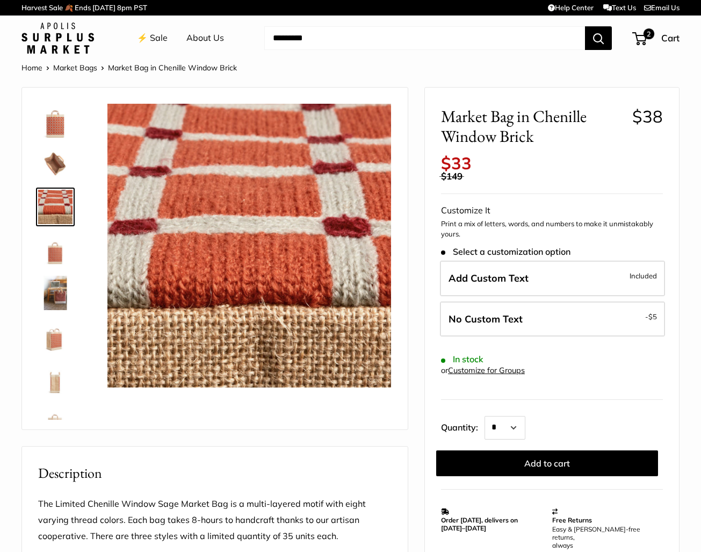
click at [228, 247] on img at bounding box center [249, 246] width 284 height 284
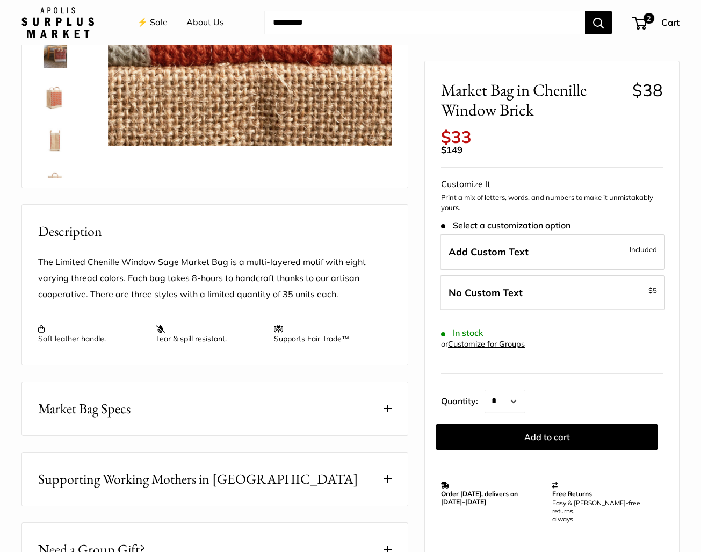
scroll to position [250, 0]
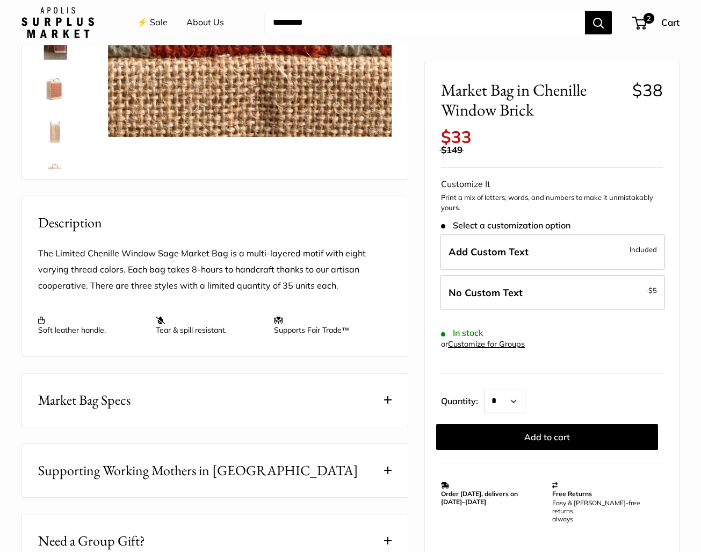
click at [331, 395] on button "Market Bag Specs" at bounding box center [215, 399] width 386 height 53
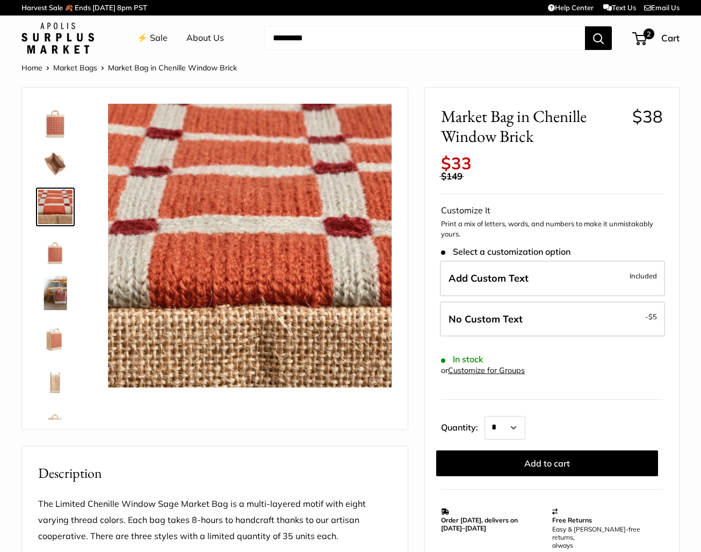
scroll to position [0, 0]
click at [44, 117] on img at bounding box center [55, 121] width 34 height 34
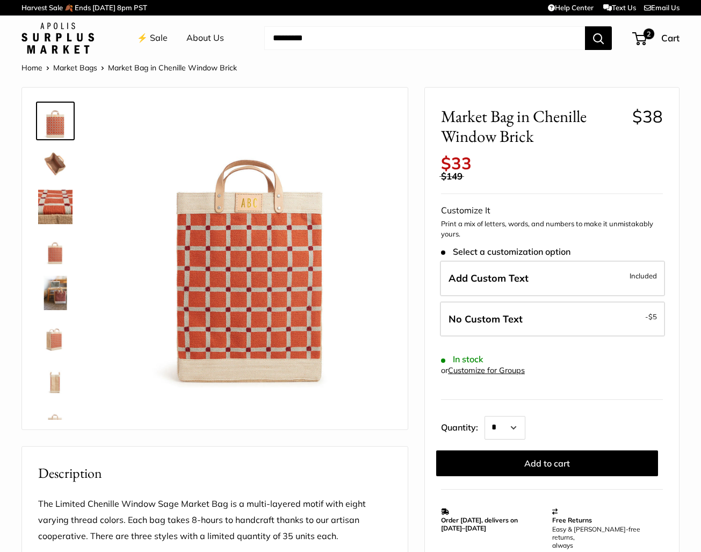
click at [60, 166] on img at bounding box center [55, 164] width 34 height 34
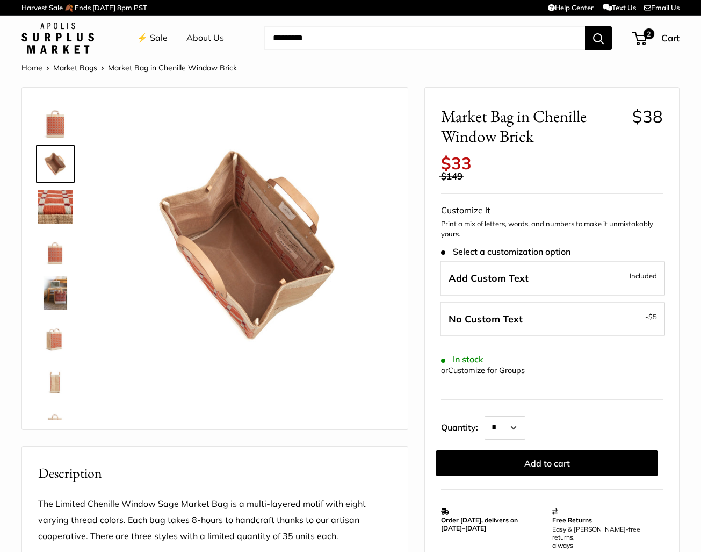
click at [56, 202] on img at bounding box center [55, 207] width 34 height 34
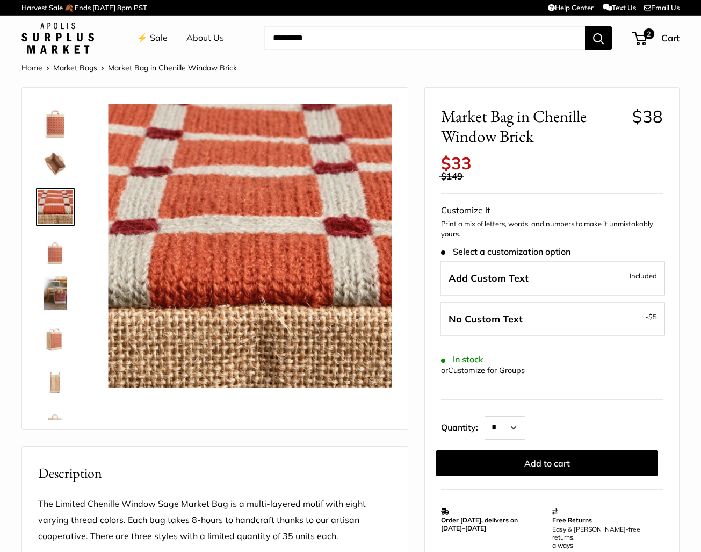
click at [56, 251] on img at bounding box center [55, 250] width 34 height 34
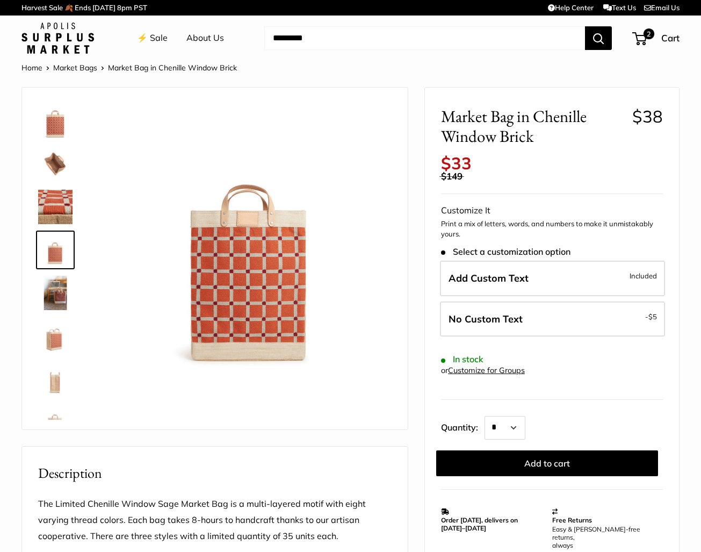
click at [60, 347] on img at bounding box center [55, 335] width 34 height 34
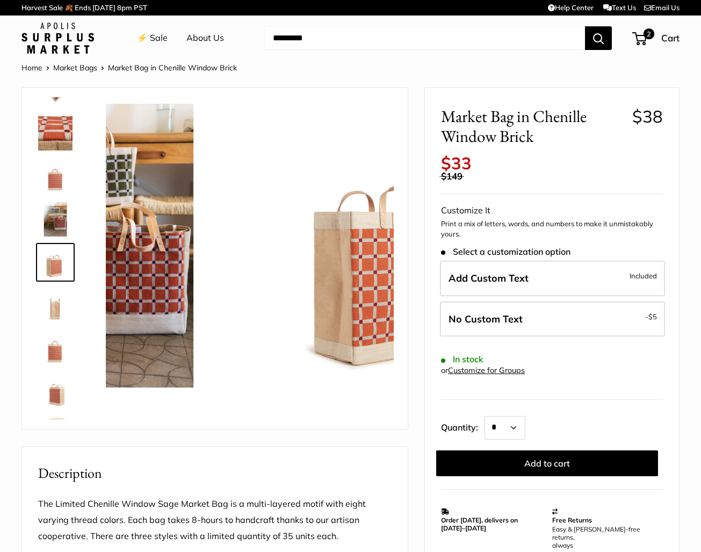
scroll to position [76, 0]
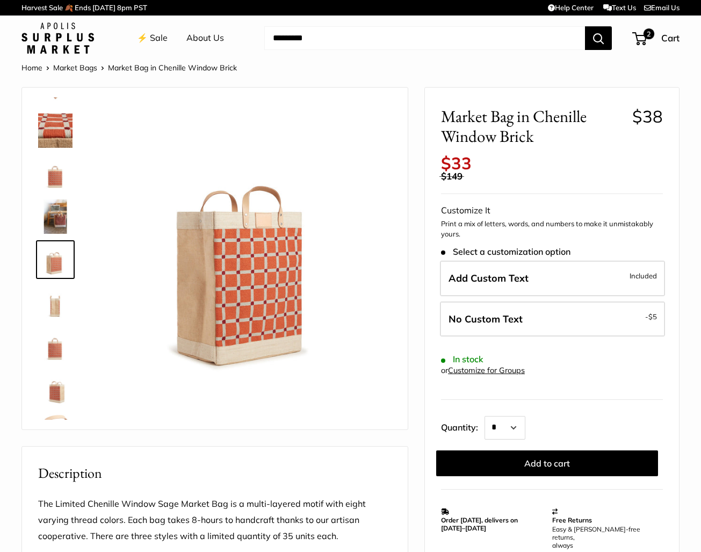
click at [59, 347] on img at bounding box center [55, 345] width 34 height 34
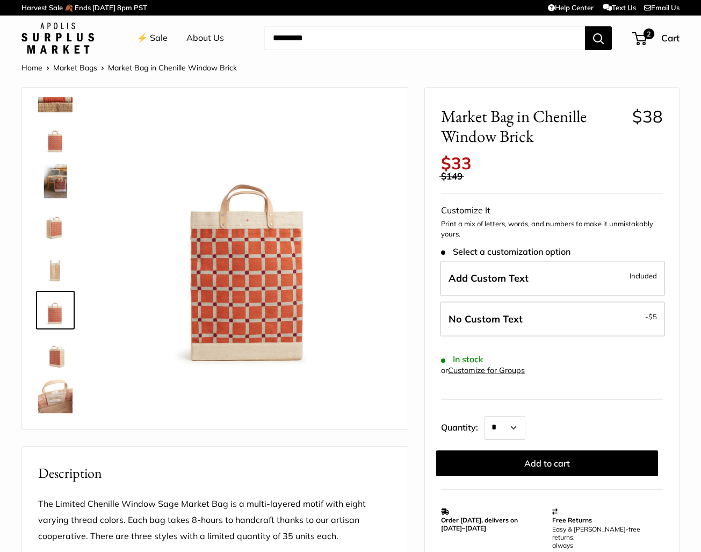
click at [55, 358] on img at bounding box center [55, 353] width 34 height 34
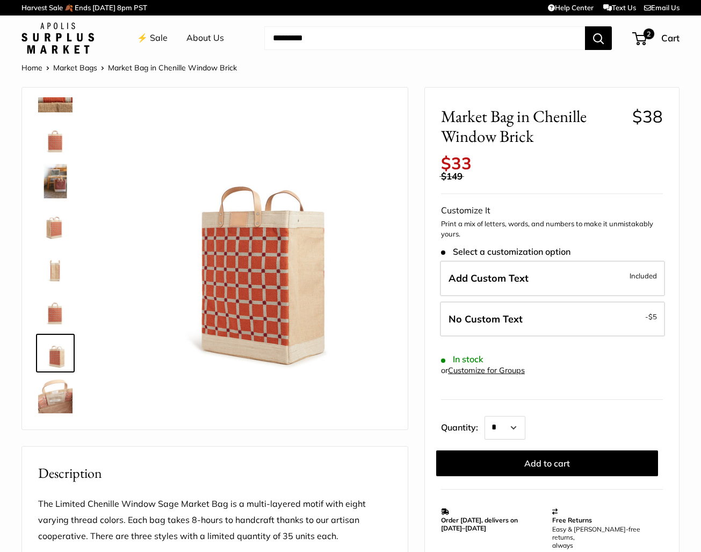
click at [54, 394] on img at bounding box center [55, 396] width 34 height 34
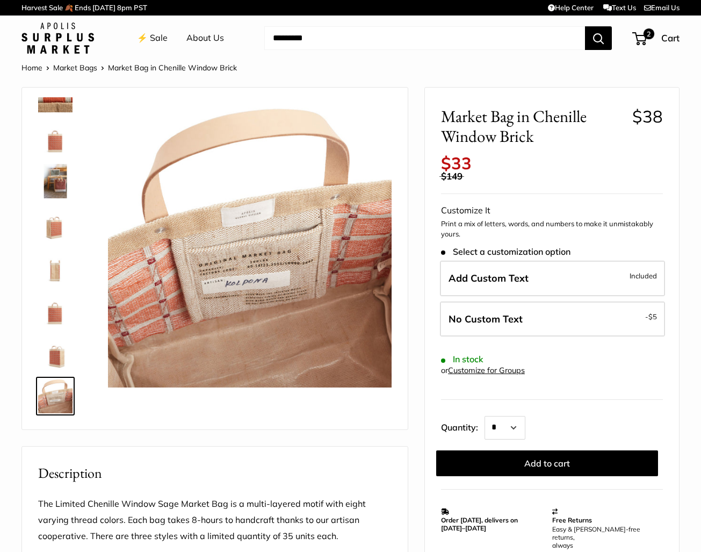
click at [54, 363] on img at bounding box center [55, 353] width 34 height 34
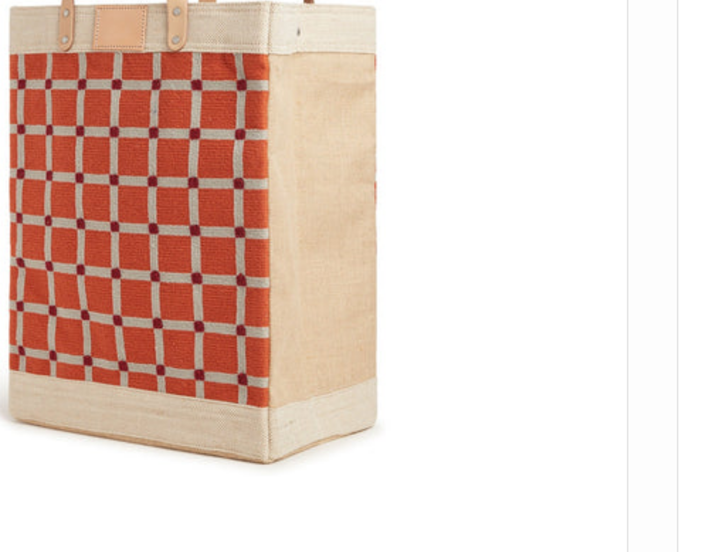
scroll to position [44, 0]
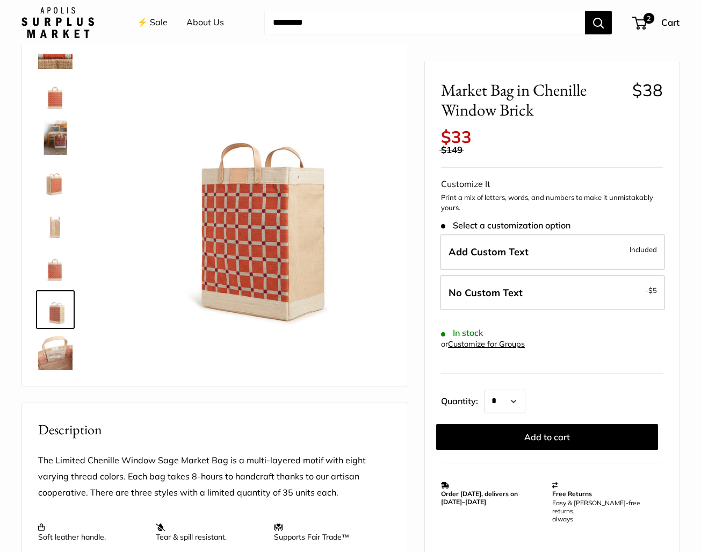
click at [497, 43] on header "⚡️ Sale About Us Need help? Text Us: 20919 [EMAIL_ADDRESS][DOMAIN_NAME] Follow …" at bounding box center [350, 22] width 701 height 45
click at [647, 25] on span "2" at bounding box center [648, 18] width 13 height 13
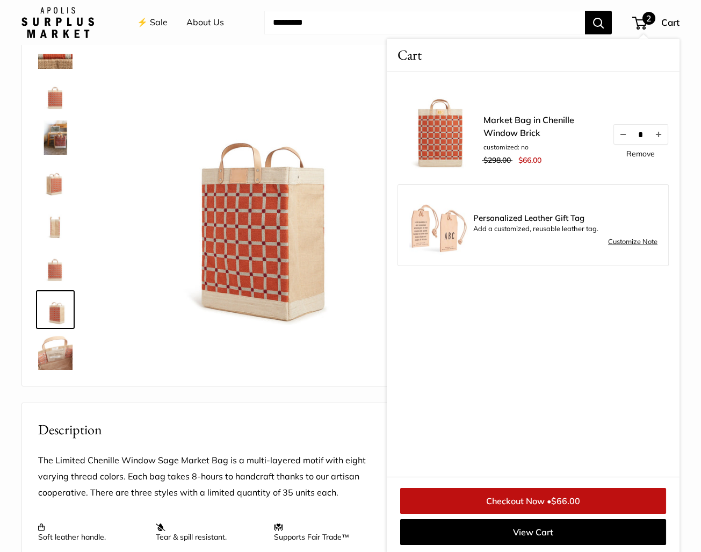
click at [507, 26] on input "Search..." at bounding box center [424, 23] width 321 height 24
